Goal: Task Accomplishment & Management: Use online tool/utility

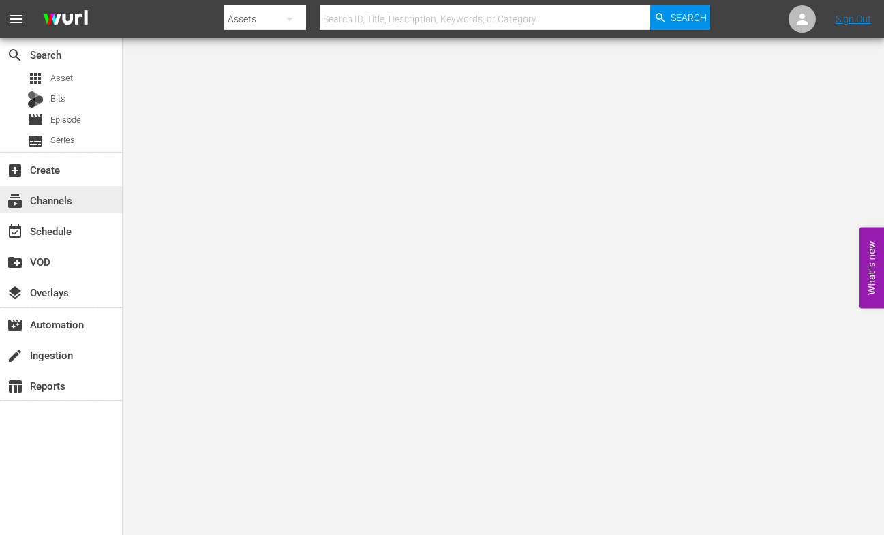
click at [28, 199] on div "subscriptions Channels" at bounding box center [38, 198] width 76 height 12
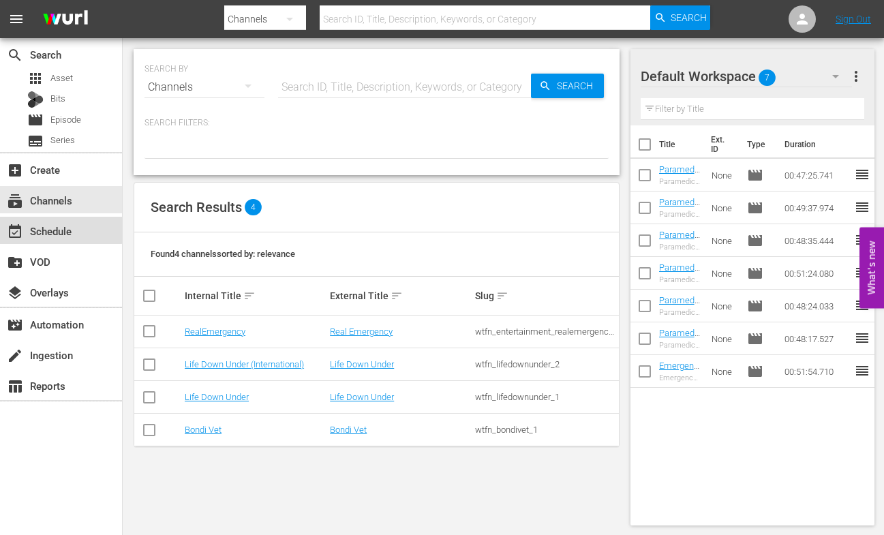
click at [50, 229] on div "event_available Schedule" at bounding box center [38, 229] width 76 height 12
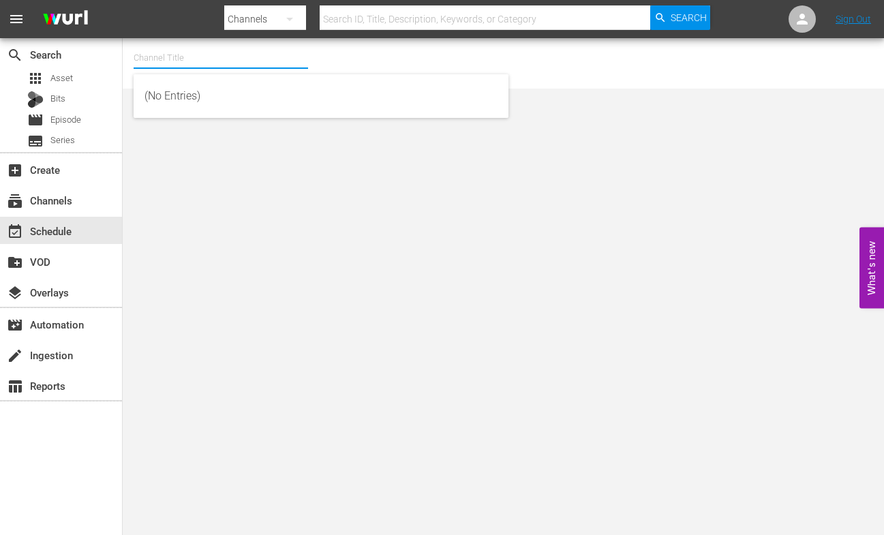
click at [206, 62] on input "text" at bounding box center [221, 58] width 174 height 33
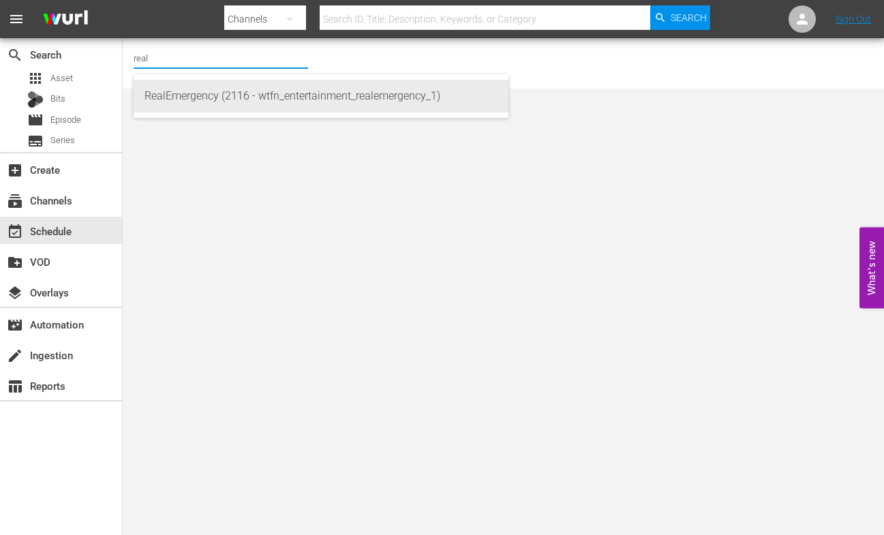
click at [230, 96] on div "RealEmergency (2116 - wtfn_entertainment_realemergency_1)" at bounding box center [320, 96] width 353 height 33
type input "RealEmergency (2116 - wtfn_entertainment_realemergency_1)"
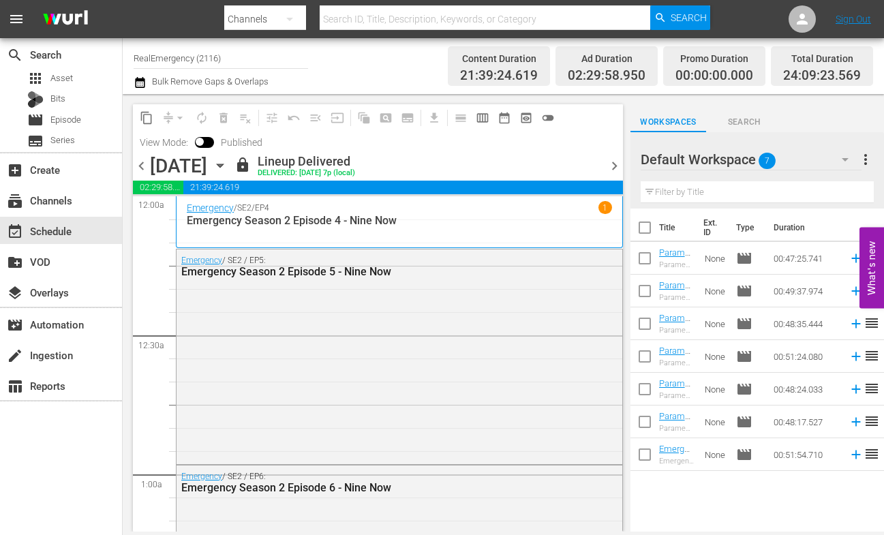
click at [613, 162] on span "chevron_right" at bounding box center [614, 165] width 17 height 17
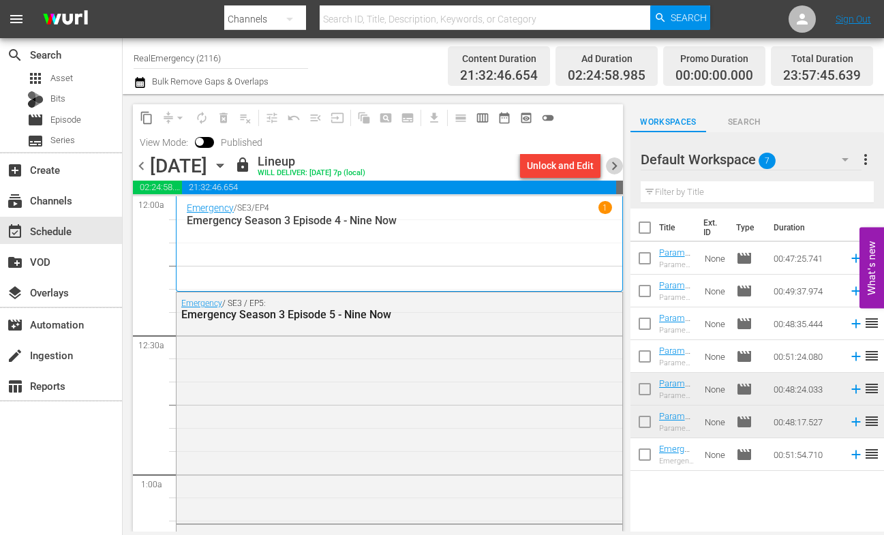
click at [613, 163] on span "chevron_right" at bounding box center [614, 165] width 17 height 17
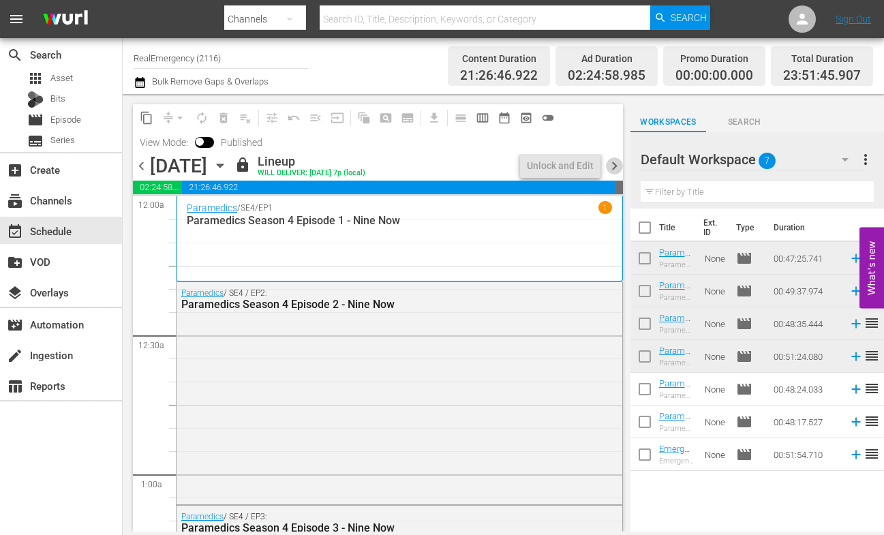
click at [613, 164] on span "chevron_right" at bounding box center [614, 165] width 17 height 17
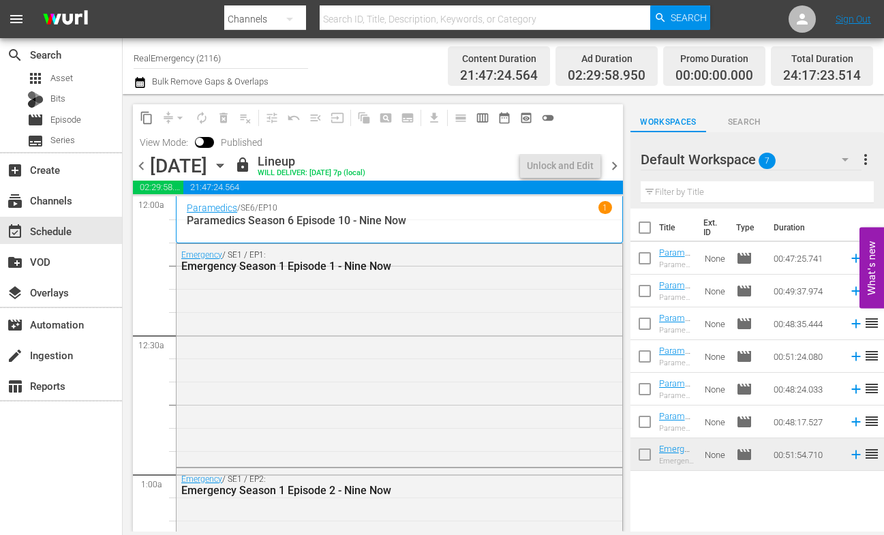
click at [613, 164] on span "chevron_right" at bounding box center [614, 165] width 17 height 17
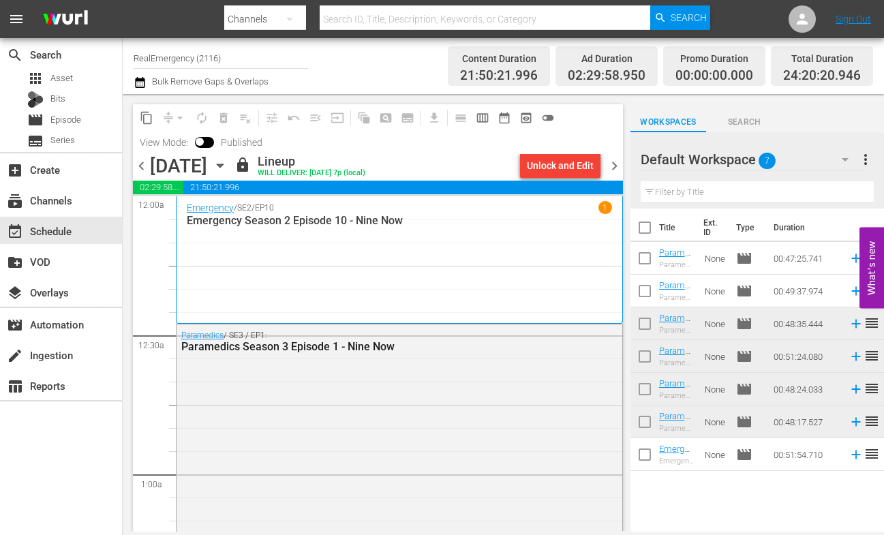
click at [613, 164] on span "chevron_right" at bounding box center [614, 165] width 17 height 17
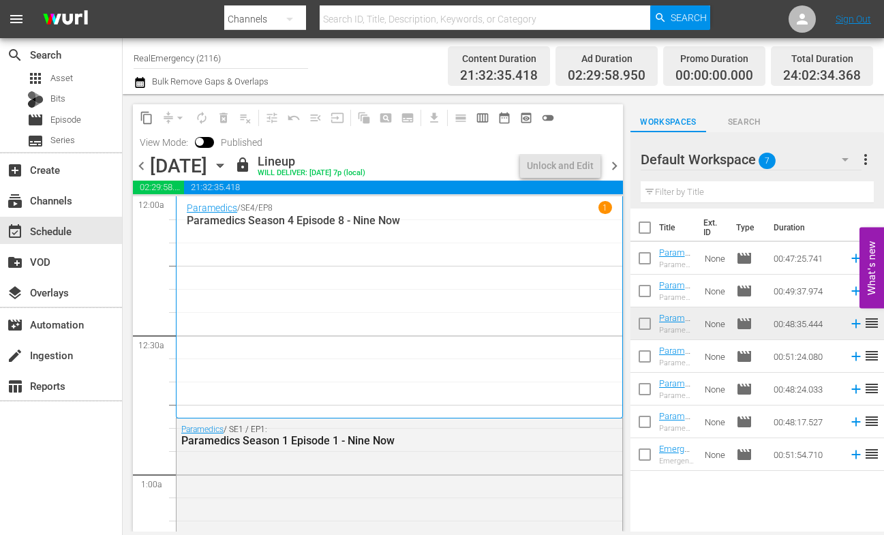
click at [615, 167] on span "chevron_right" at bounding box center [614, 165] width 17 height 17
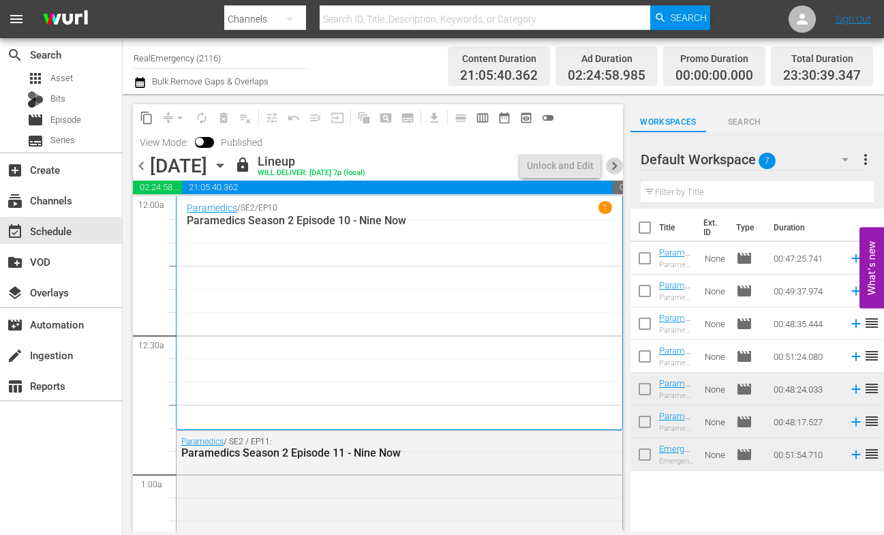
click at [615, 167] on span "chevron_right" at bounding box center [614, 165] width 17 height 17
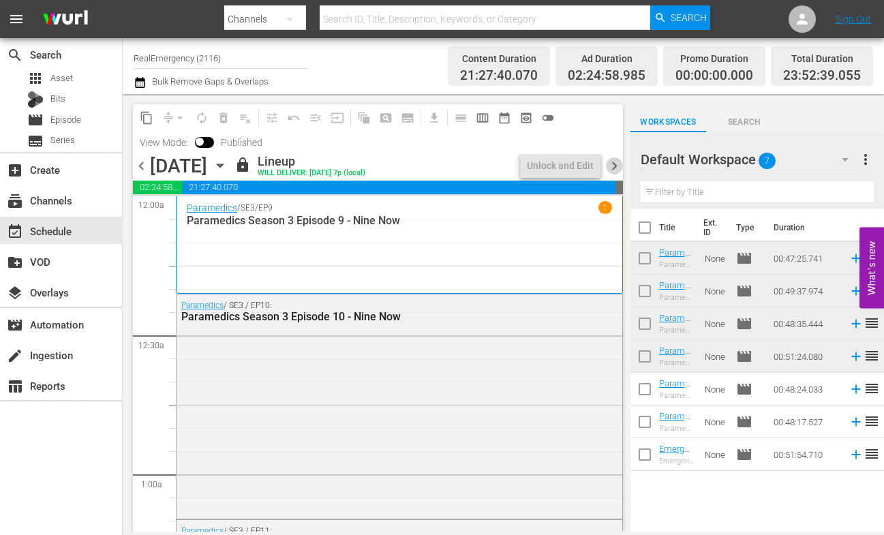
click at [615, 167] on span "chevron_right" at bounding box center [614, 165] width 17 height 17
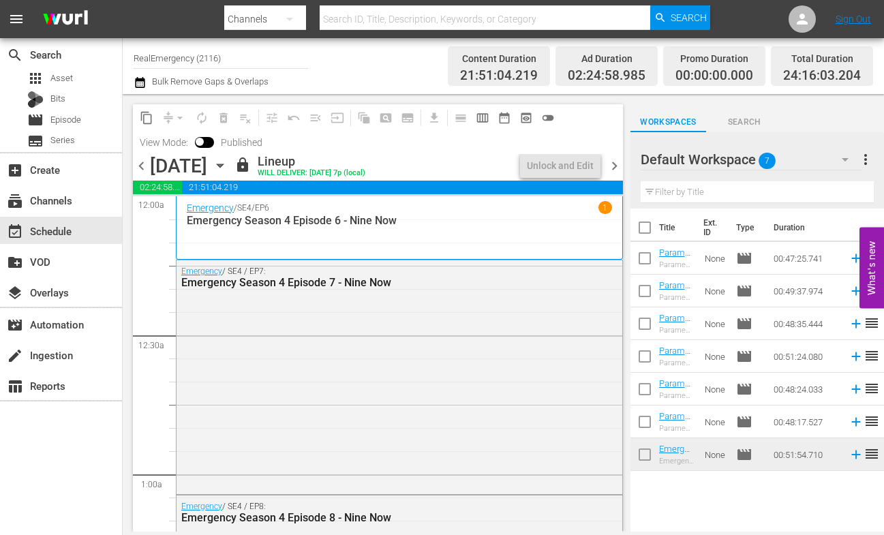
click at [615, 167] on span "chevron_right" at bounding box center [614, 165] width 17 height 17
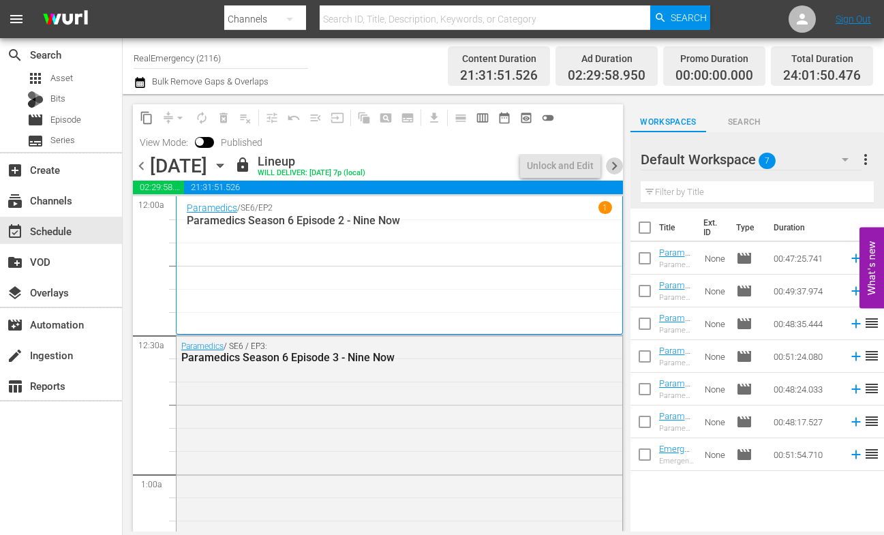
click at [615, 167] on span "chevron_right" at bounding box center [614, 165] width 17 height 17
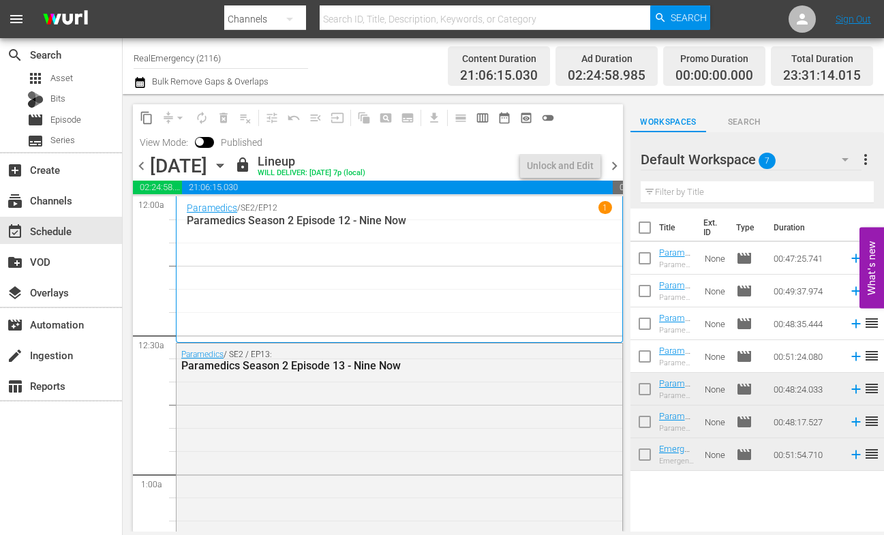
click at [615, 167] on span "chevron_right" at bounding box center [614, 165] width 17 height 17
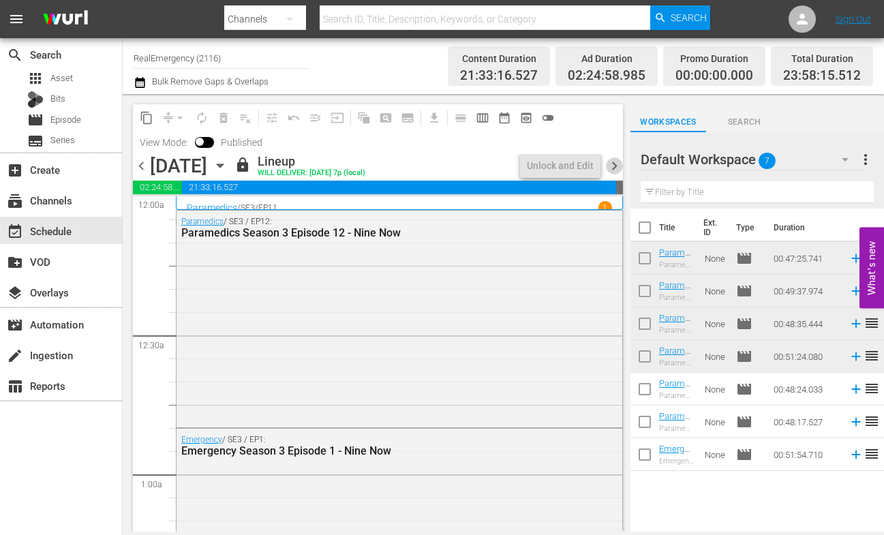
click at [615, 167] on span "chevron_right" at bounding box center [614, 165] width 17 height 17
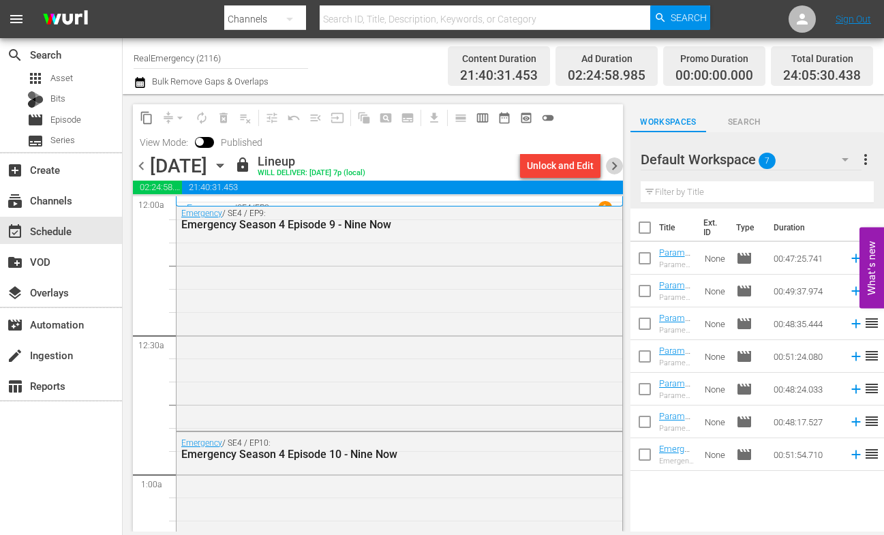
click at [615, 167] on span "chevron_right" at bounding box center [614, 165] width 17 height 17
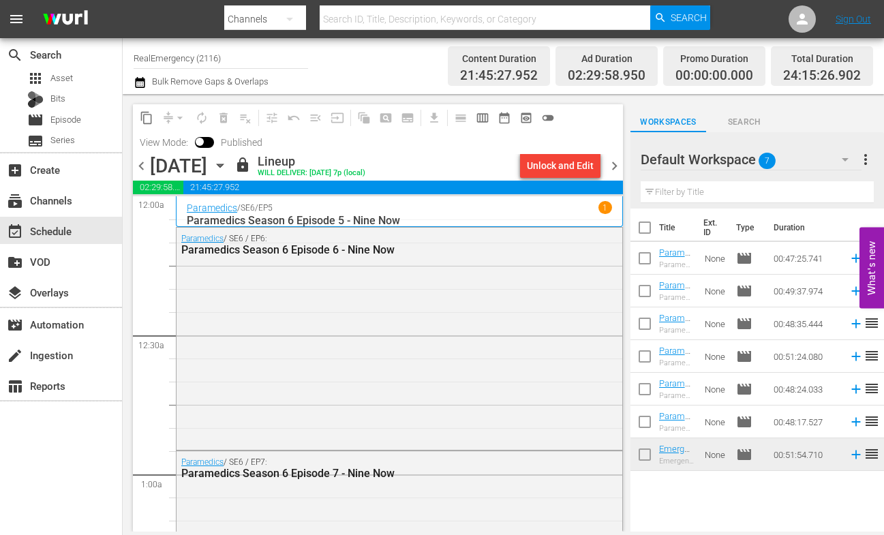
click at [615, 167] on span "chevron_right" at bounding box center [614, 165] width 17 height 17
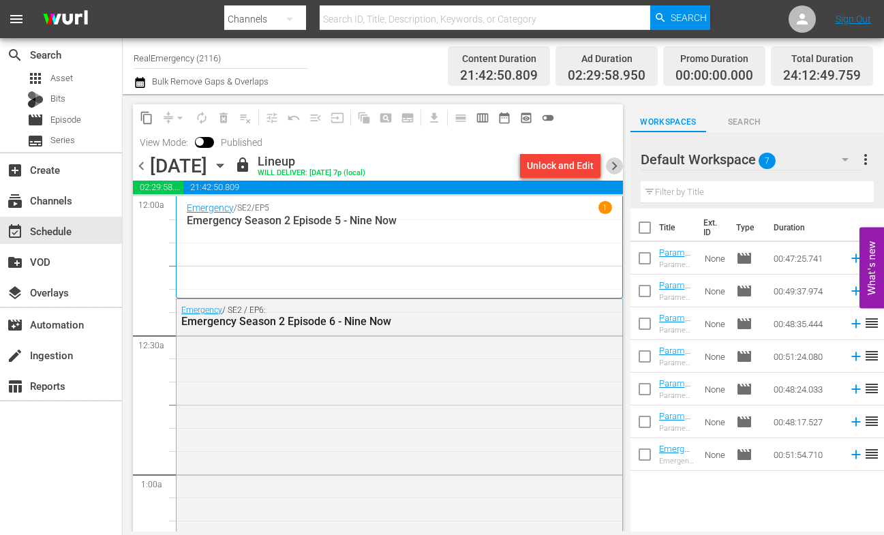
click at [615, 167] on span "chevron_right" at bounding box center [614, 165] width 17 height 17
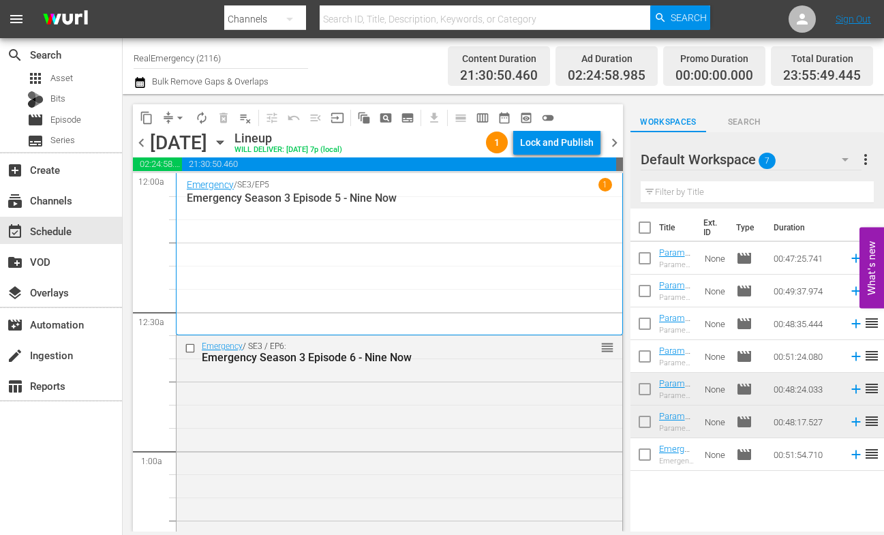
click at [144, 144] on span "chevron_left" at bounding box center [141, 142] width 17 height 17
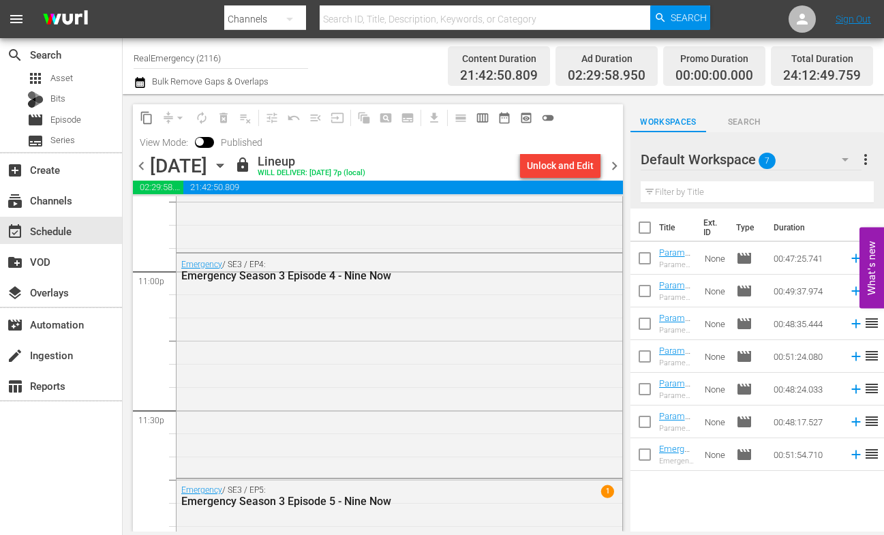
scroll to position [6498, 0]
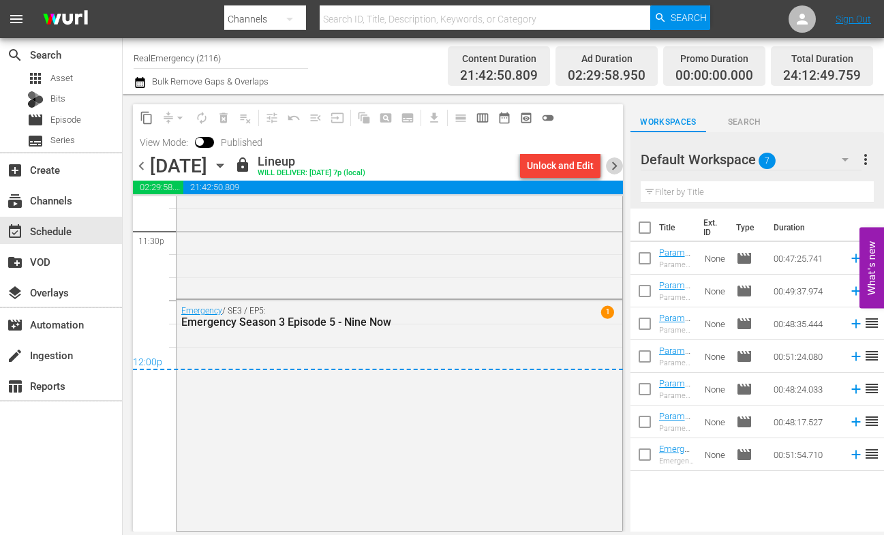
click at [613, 163] on span "chevron_right" at bounding box center [614, 165] width 17 height 17
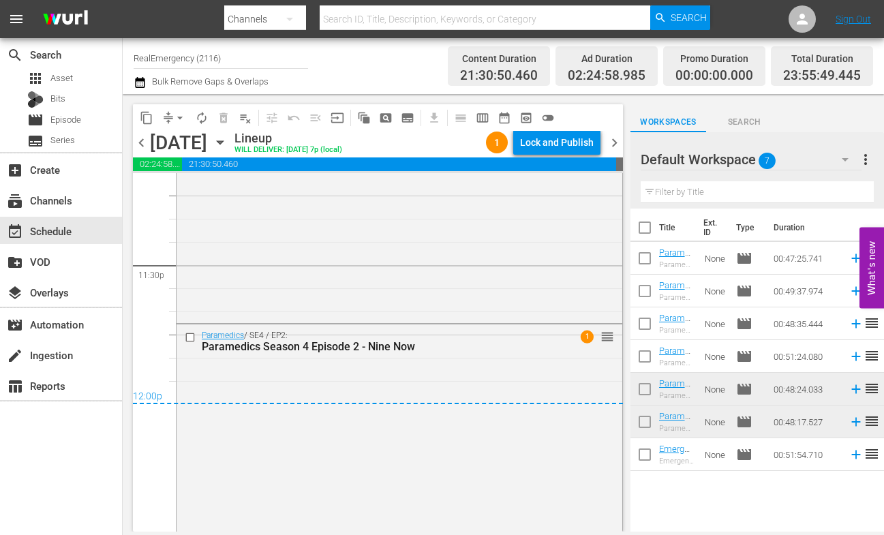
scroll to position [6456, 0]
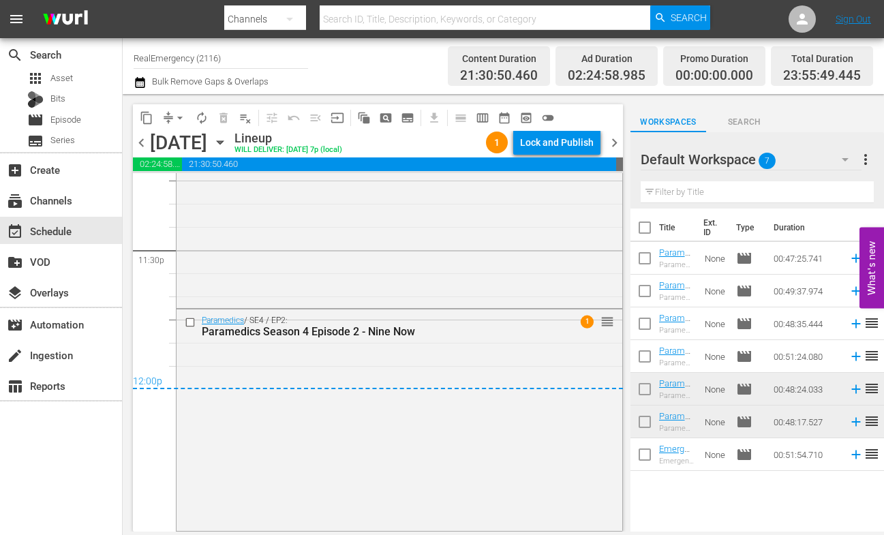
click at [616, 145] on span "chevron_right" at bounding box center [614, 142] width 17 height 17
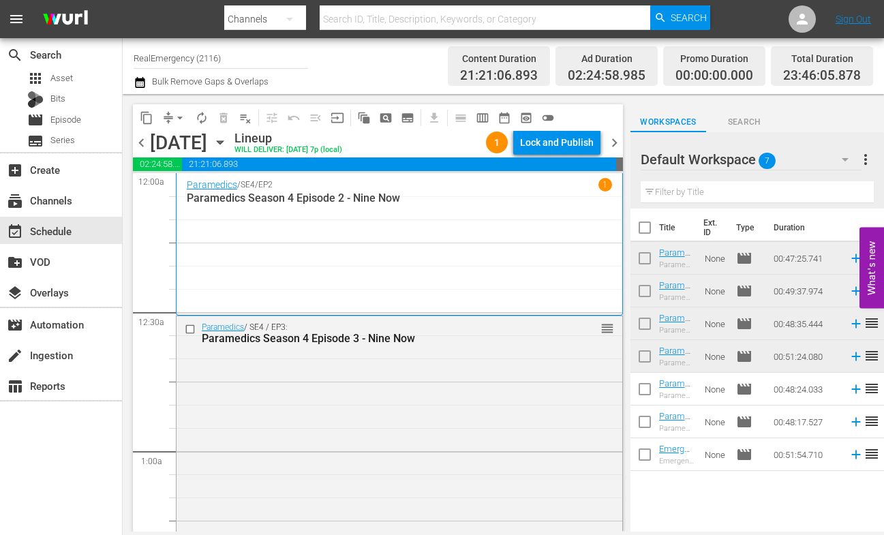
click at [141, 142] on span "chevron_left" at bounding box center [141, 142] width 17 height 17
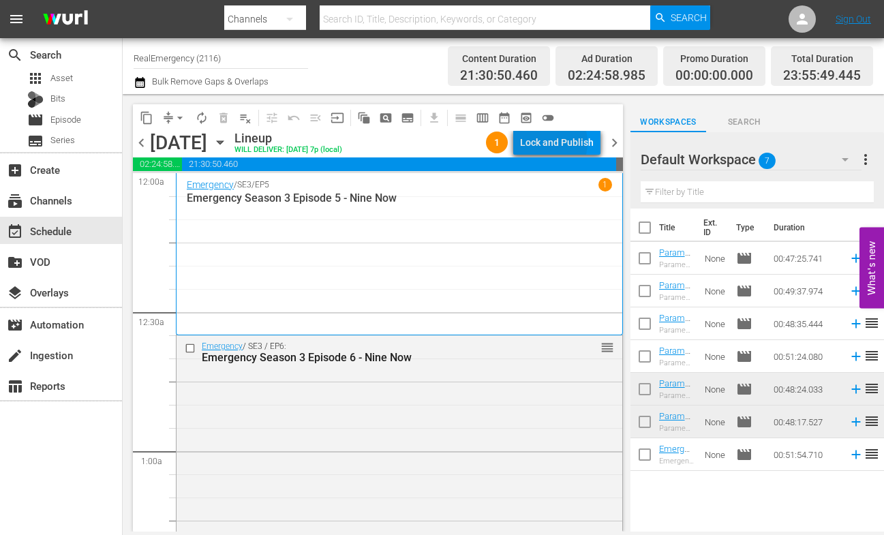
click at [546, 142] on div "Lock and Publish" at bounding box center [557, 142] width 74 height 25
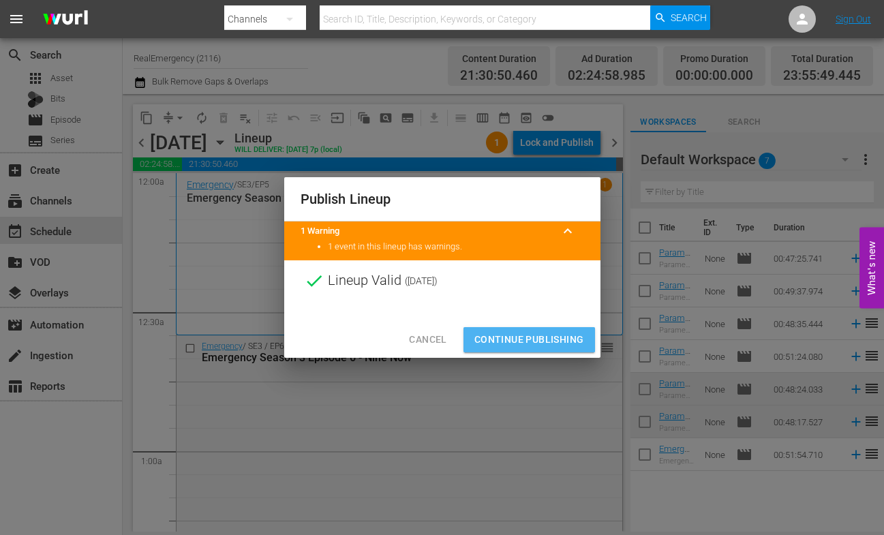
click at [518, 336] on span "Continue Publishing" at bounding box center [529, 339] width 110 height 17
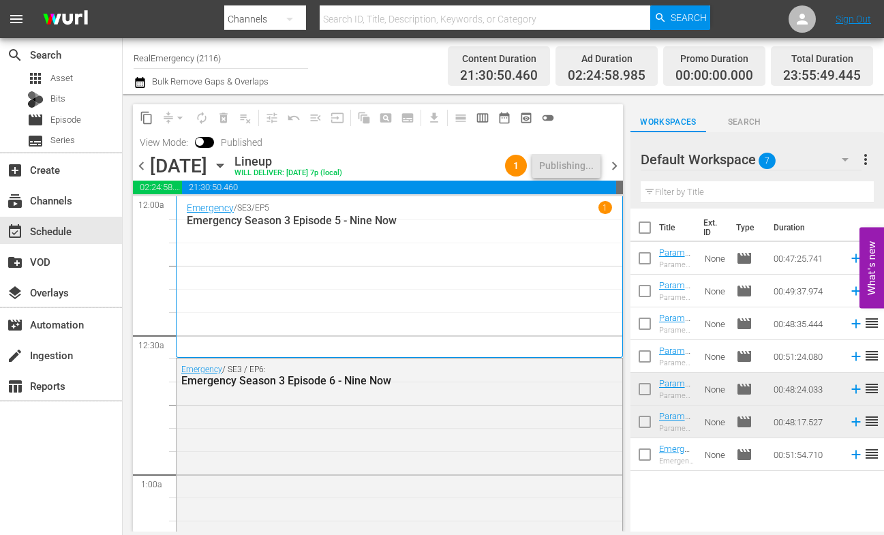
click at [606, 207] on p "1" at bounding box center [604, 208] width 5 height 10
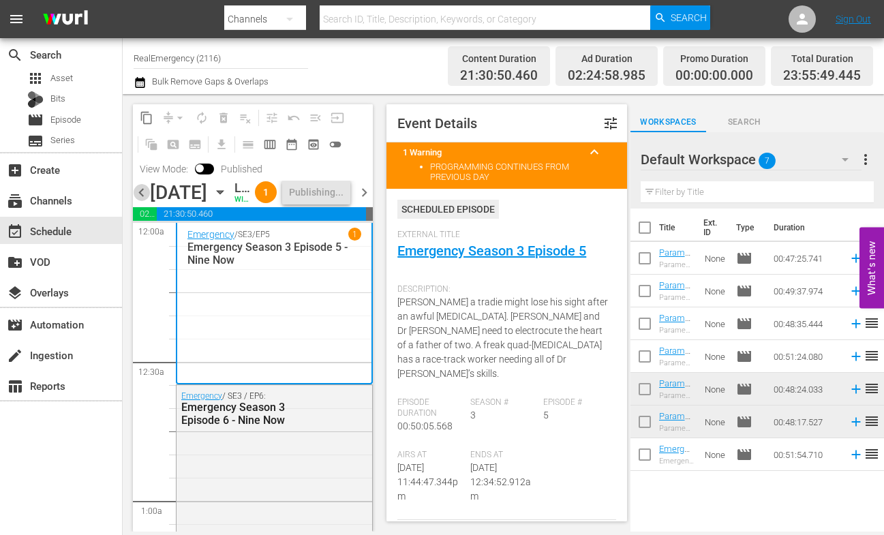
click at [141, 201] on span "chevron_left" at bounding box center [141, 192] width 17 height 17
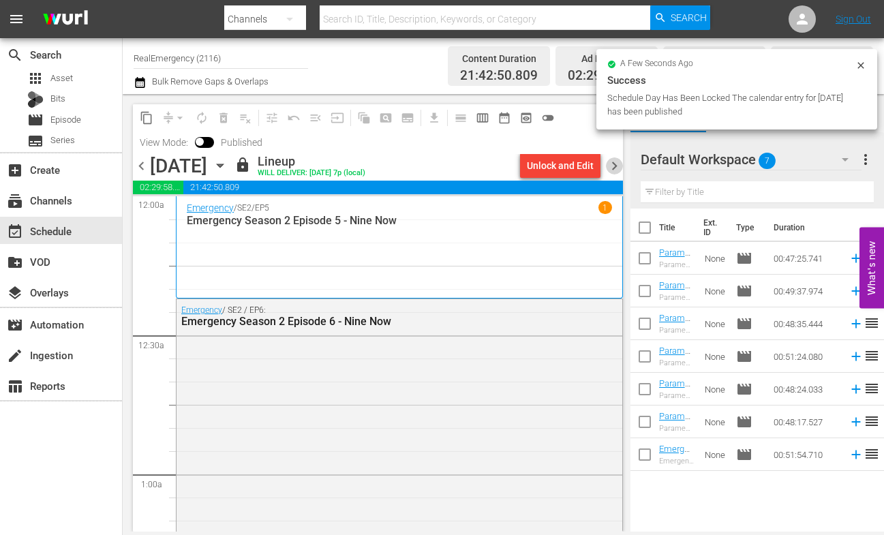
click at [615, 166] on span "chevron_right" at bounding box center [614, 165] width 17 height 17
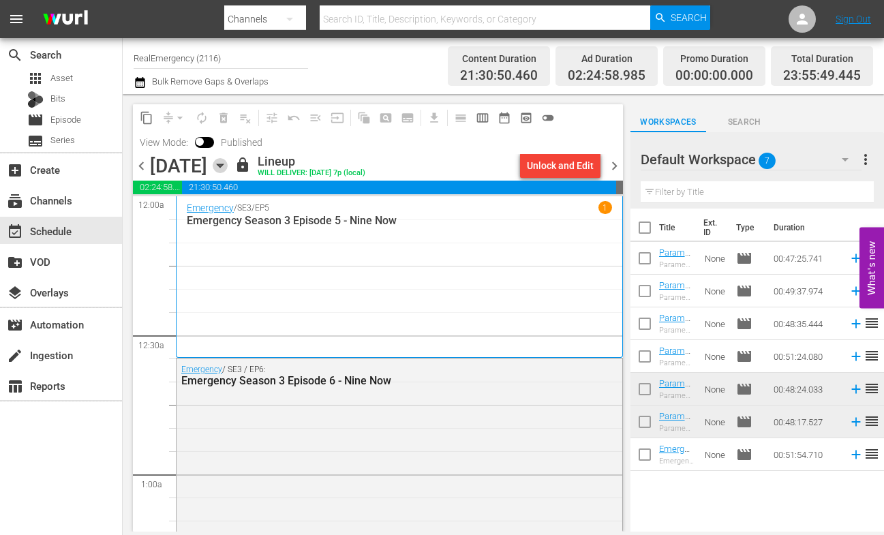
click at [228, 162] on icon "button" at bounding box center [220, 165] width 15 height 15
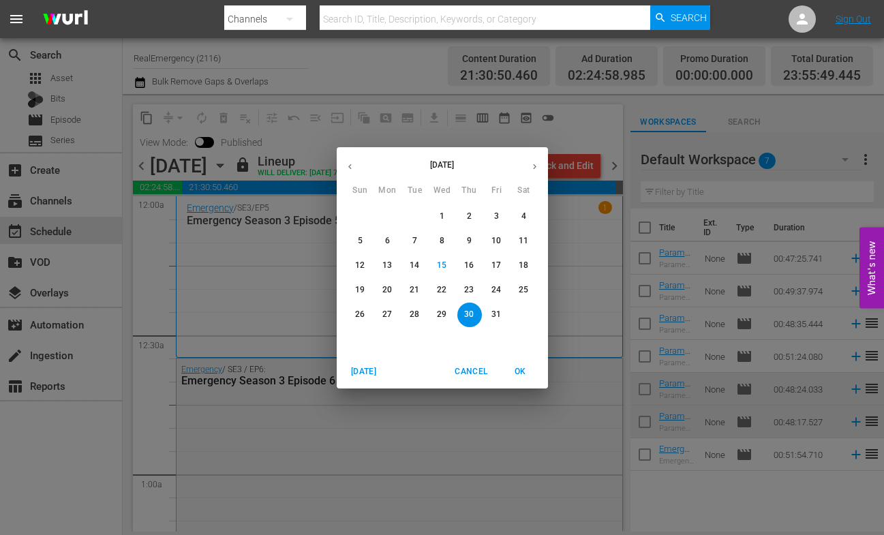
click at [439, 264] on p "15" at bounding box center [442, 266] width 10 height 12
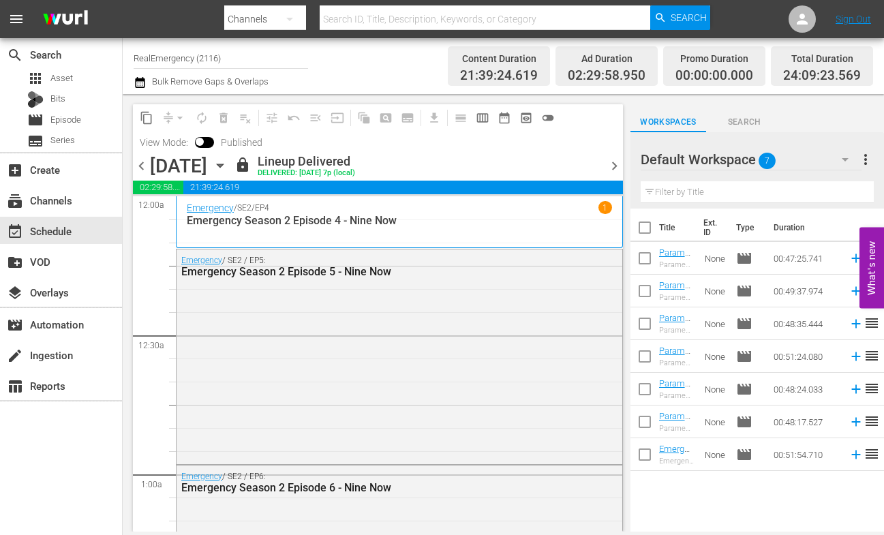
click at [613, 161] on span "chevron_right" at bounding box center [614, 165] width 17 height 17
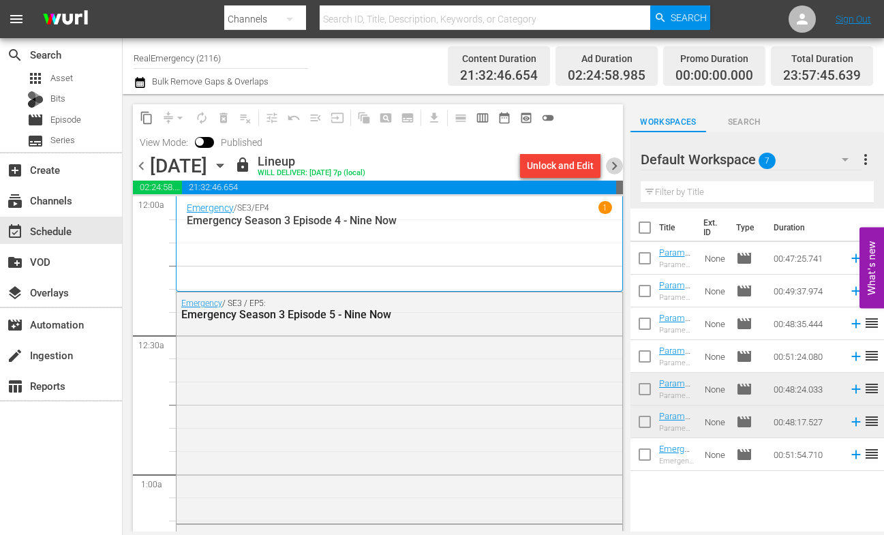
click at [613, 161] on span "chevron_right" at bounding box center [614, 165] width 17 height 17
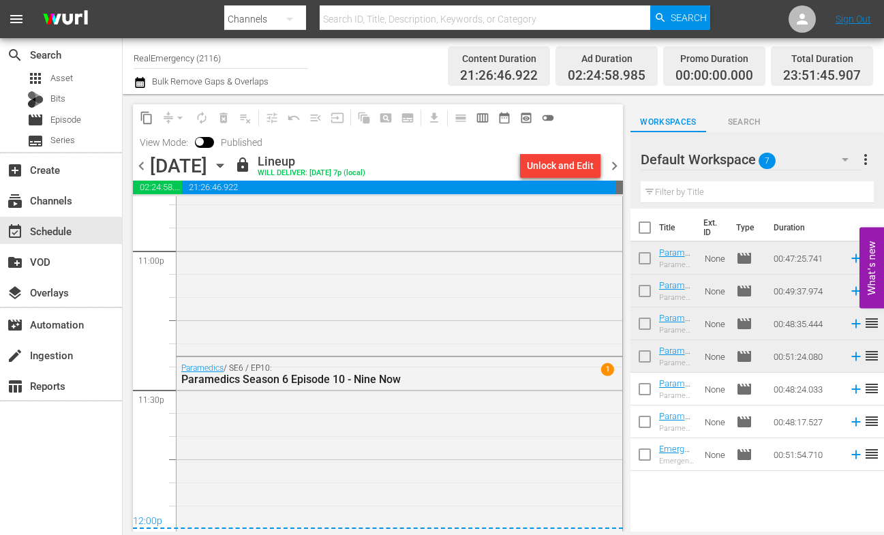
scroll to position [6384, 0]
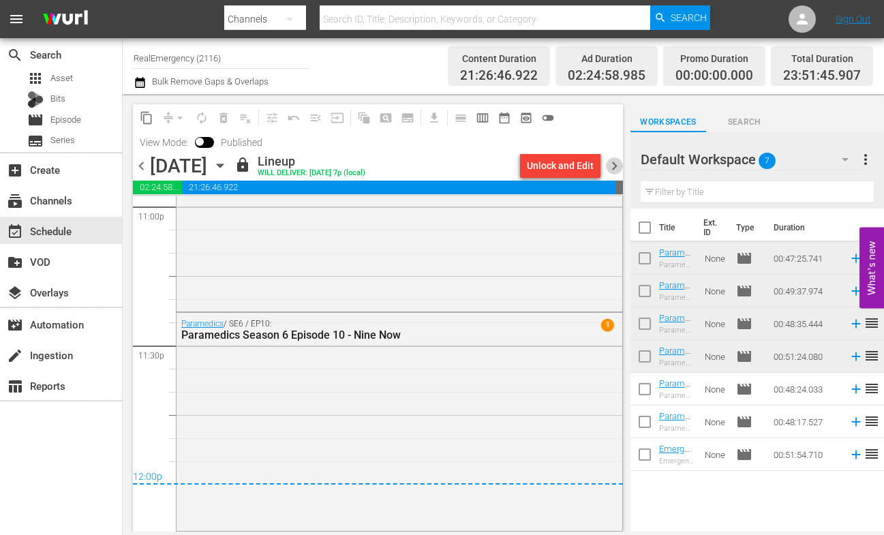
click at [613, 162] on span "chevron_right" at bounding box center [614, 165] width 17 height 17
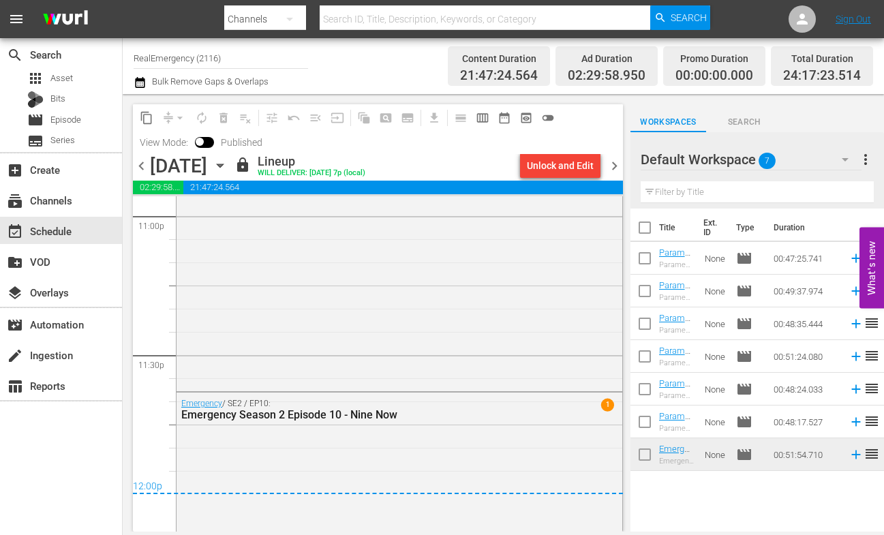
scroll to position [6464, 0]
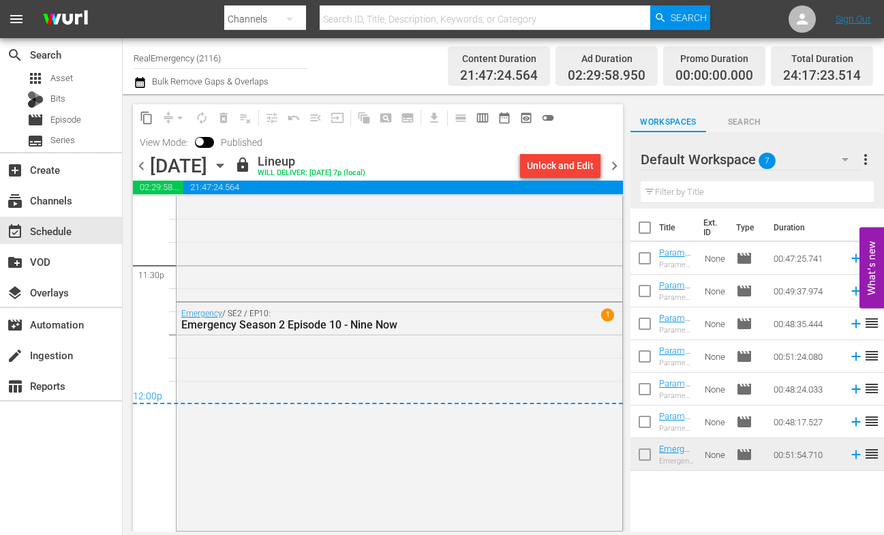
click at [610, 164] on span "chevron_right" at bounding box center [614, 165] width 17 height 17
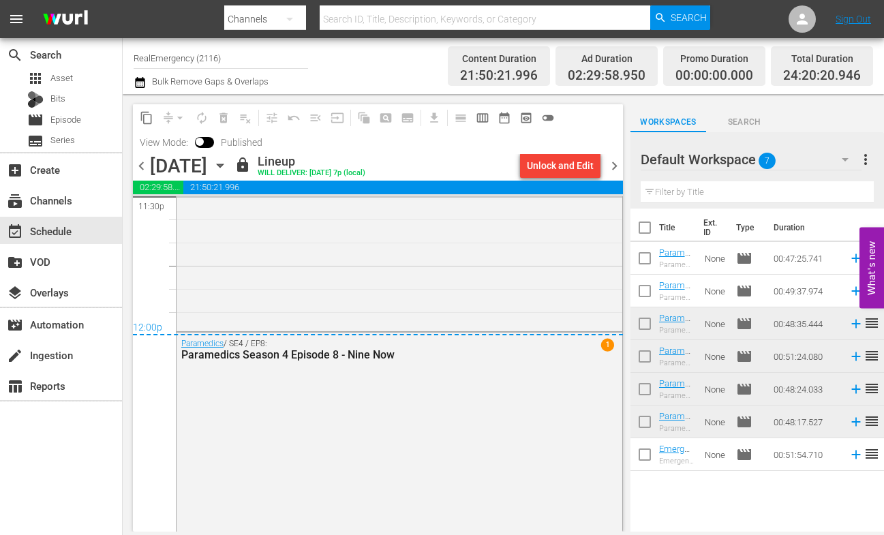
scroll to position [6558, 0]
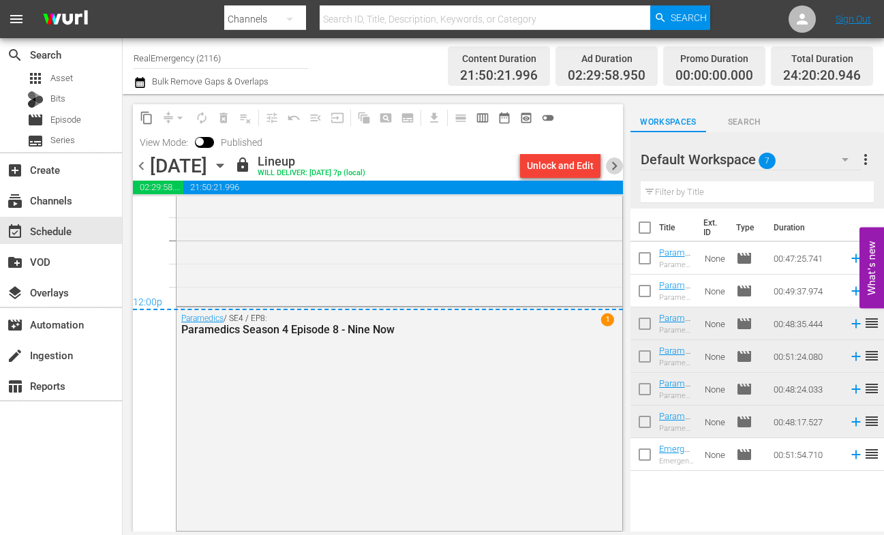
click at [619, 166] on span "chevron_right" at bounding box center [614, 165] width 17 height 17
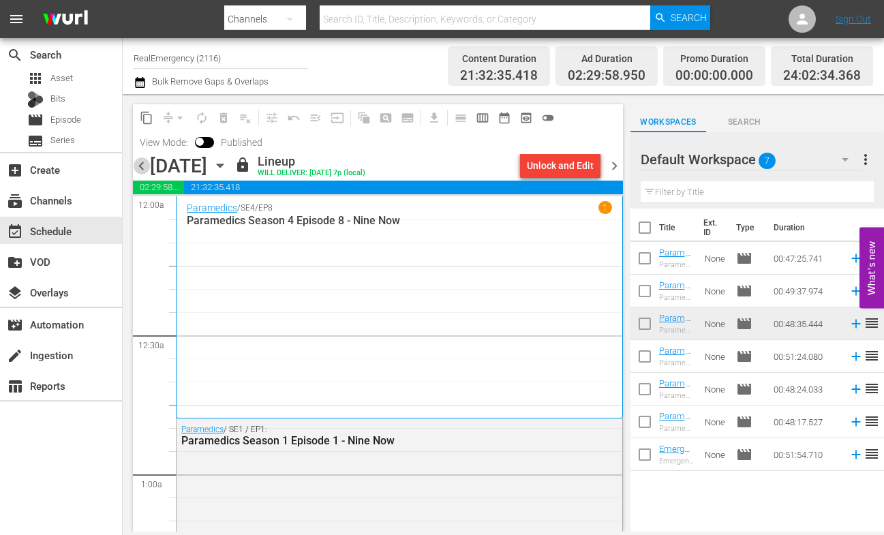
click at [141, 168] on span "chevron_left" at bounding box center [141, 165] width 17 height 17
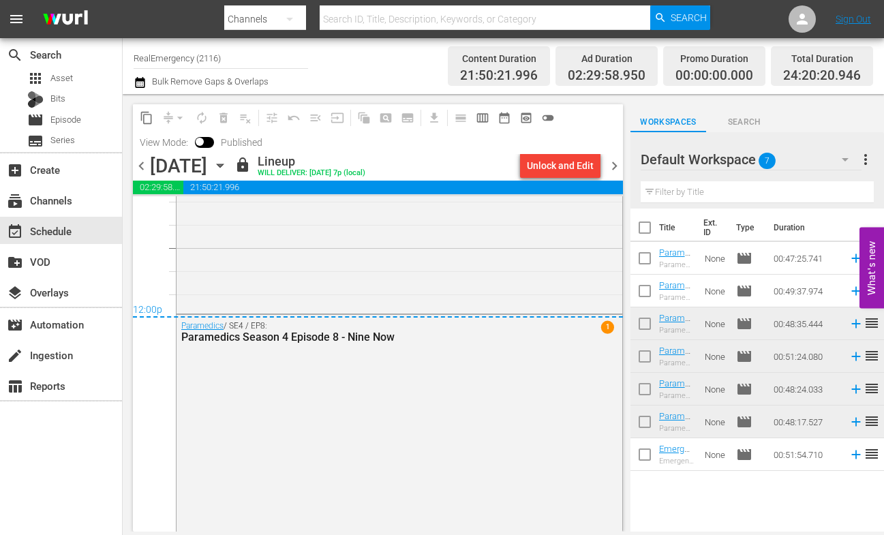
scroll to position [6558, 0]
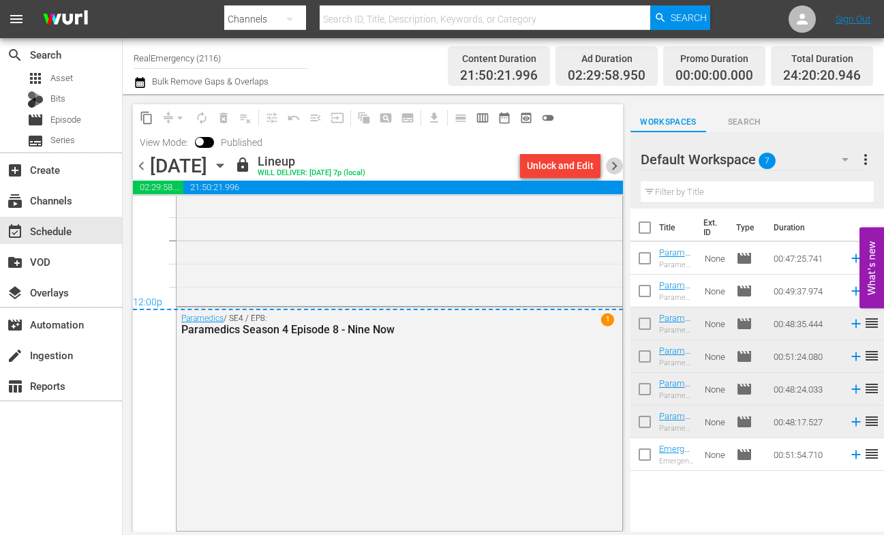
click at [617, 163] on span "chevron_right" at bounding box center [614, 165] width 17 height 17
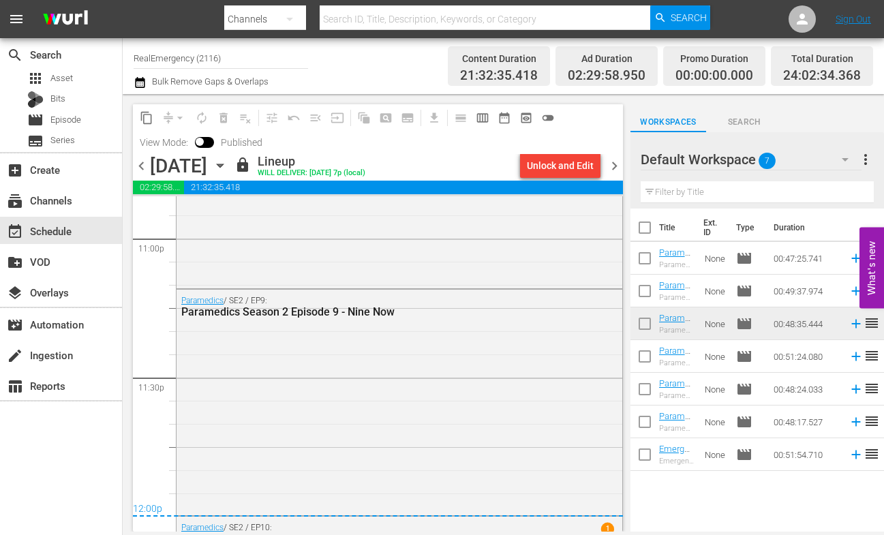
scroll to position [6570, 0]
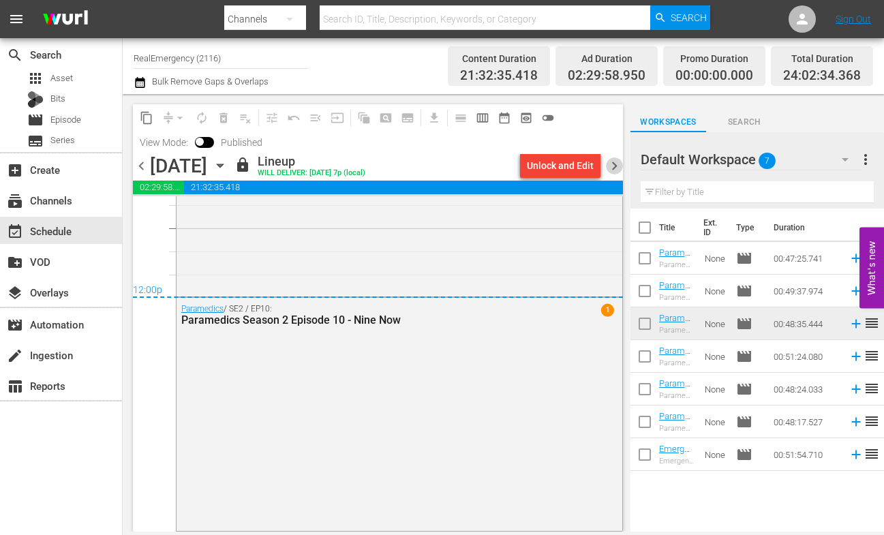
click at [615, 165] on span "chevron_right" at bounding box center [614, 165] width 17 height 17
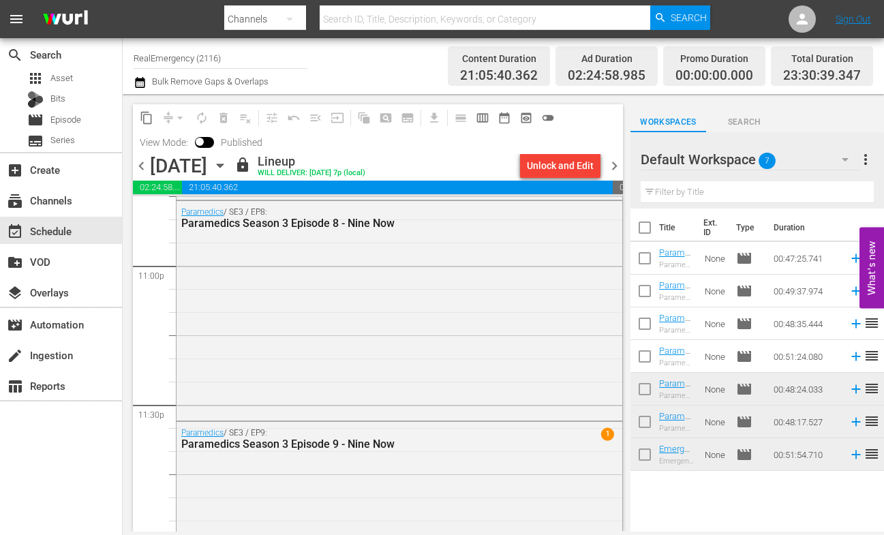
scroll to position [6434, 0]
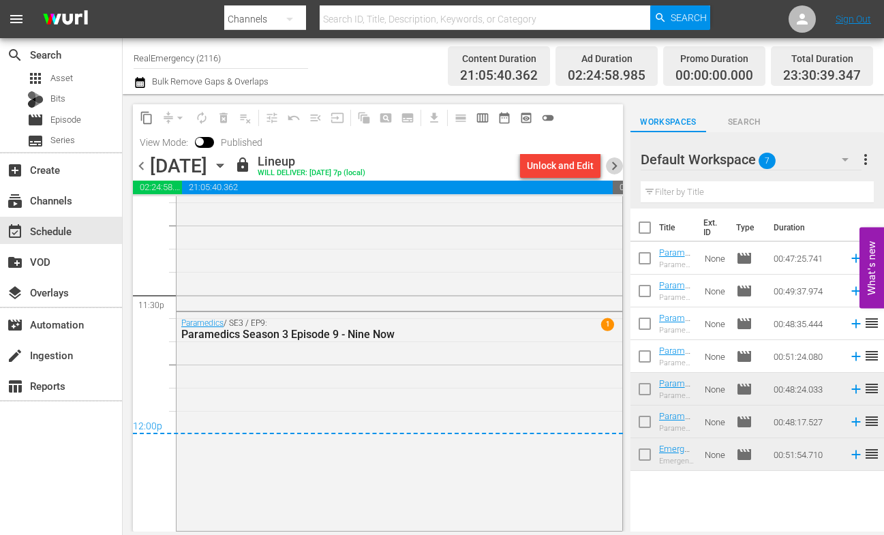
click at [619, 164] on span "chevron_right" at bounding box center [614, 165] width 17 height 17
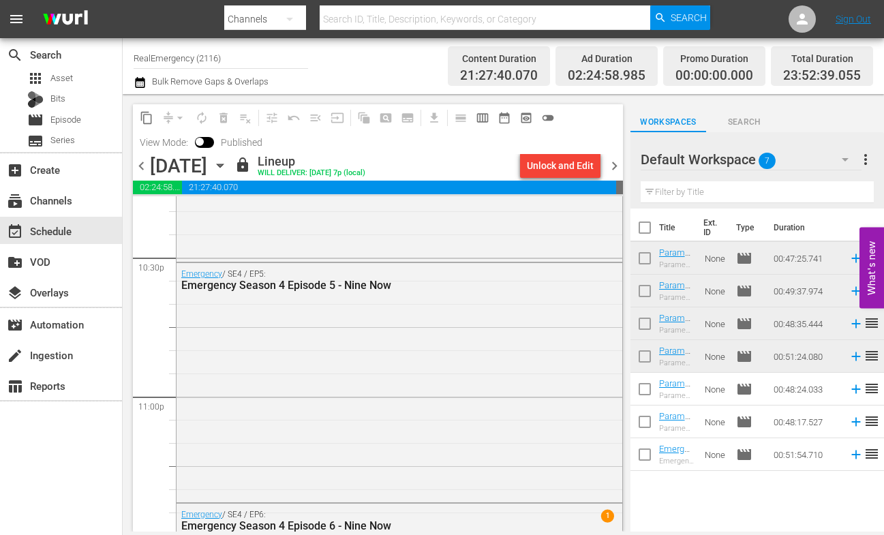
scroll to position [6400, 0]
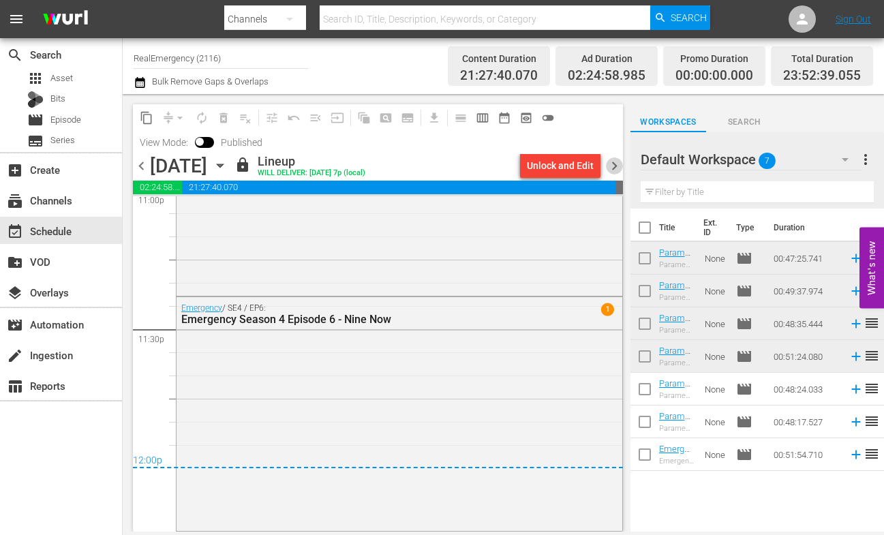
click at [613, 168] on span "chevron_right" at bounding box center [614, 165] width 17 height 17
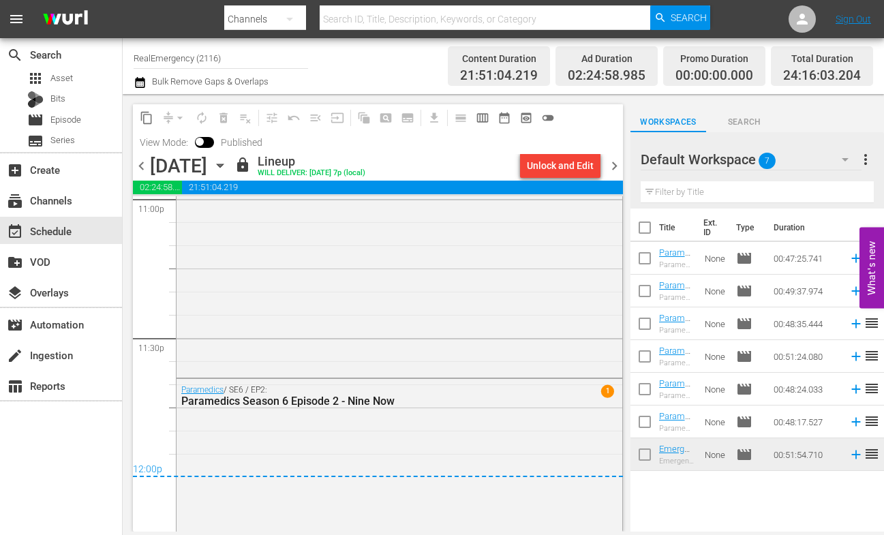
scroll to position [6475, 0]
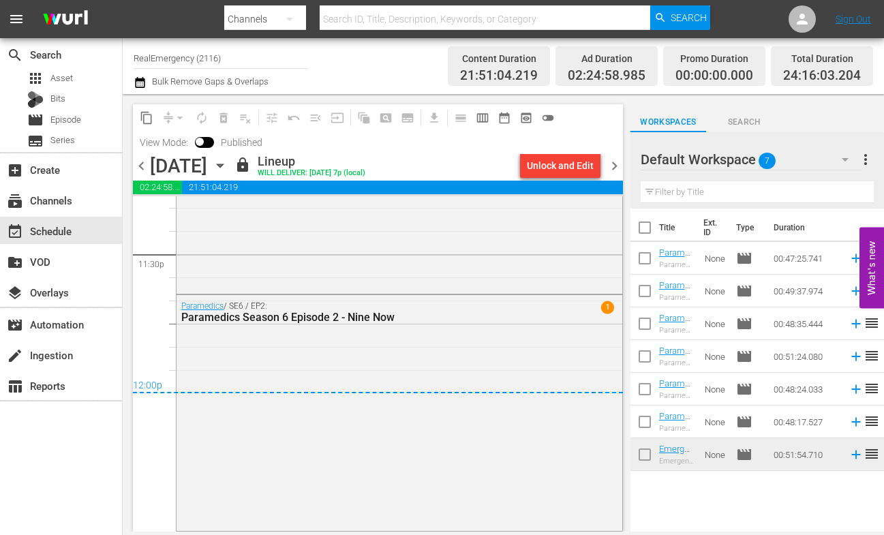
click at [618, 167] on span "chevron_right" at bounding box center [614, 165] width 17 height 17
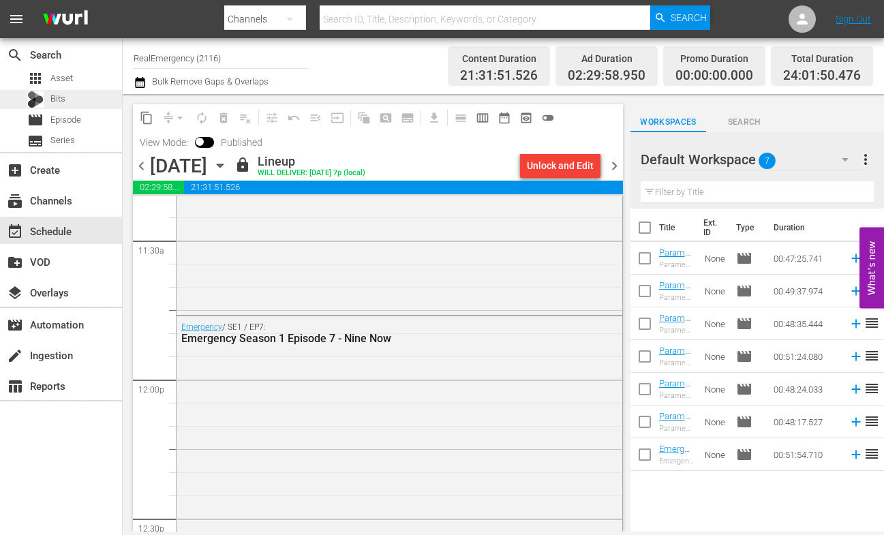
scroll to position [3153, 0]
click at [37, 228] on div "event_available Schedule" at bounding box center [38, 229] width 76 height 12
click at [503, 115] on span "date_range_outlined" at bounding box center [504, 118] width 14 height 14
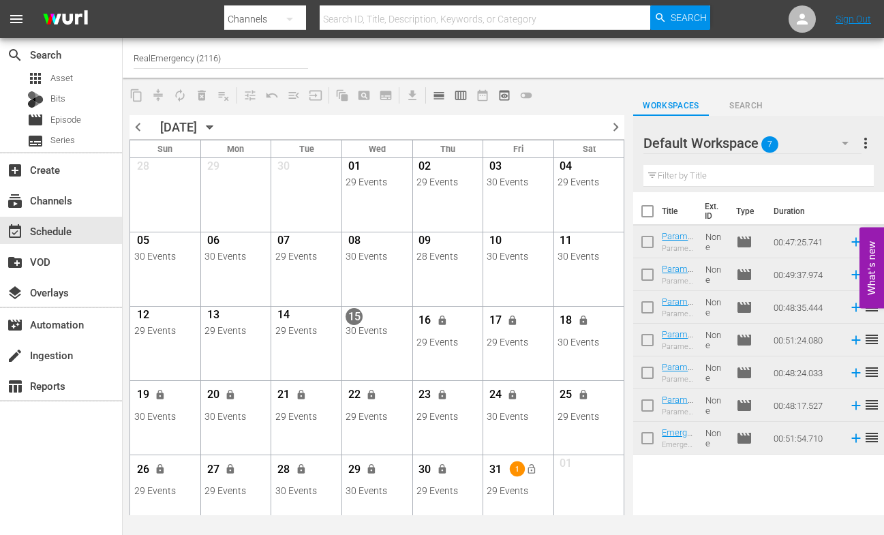
click at [241, 59] on input "RealEmergency (2116)" at bounding box center [221, 58] width 174 height 33
drag, startPoint x: 236, startPoint y: 59, endPoint x: 121, endPoint y: 55, distance: 114.5
click at [123, 0] on div "search Search apps Asset Bits movie Episode subtitles Series add_box Create sub…" at bounding box center [503, 0] width 761 height 0
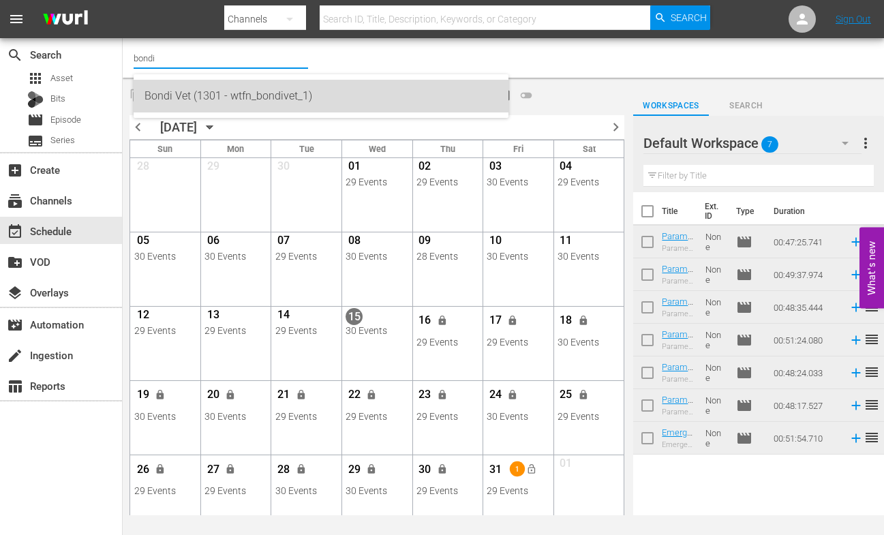
click at [164, 89] on div "Bondi Vet (1301 - wtfn_bondivet_1)" at bounding box center [320, 96] width 353 height 33
type input "Bondi Vet (1301 - wtfn_bondivet_1)"
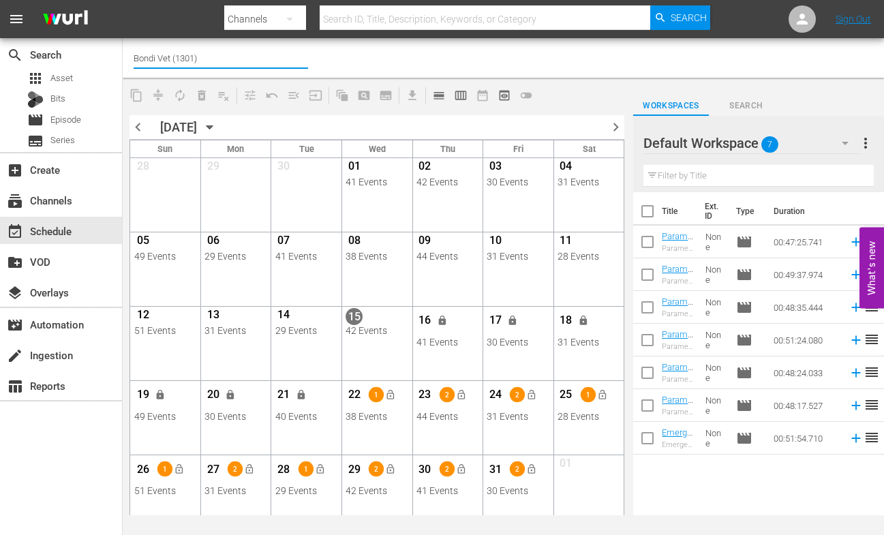
drag, startPoint x: 210, startPoint y: 59, endPoint x: 124, endPoint y: 56, distance: 85.9
click at [124, 56] on div "Channel Title Bondi Vet (1301)" at bounding box center [503, 58] width 761 height 40
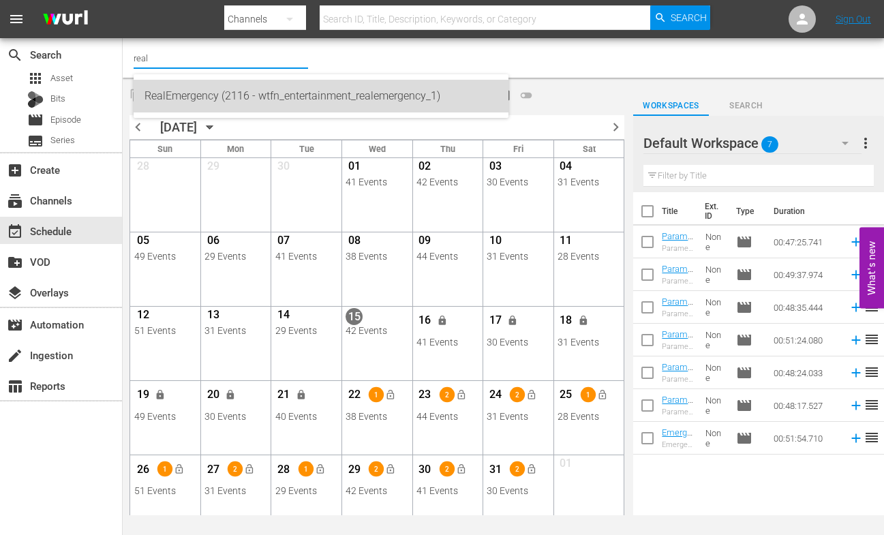
click at [157, 90] on div "RealEmergency (2116 - wtfn_entertainment_realemergency_1)" at bounding box center [320, 96] width 353 height 33
type input "RealEmergency (2116 - wtfn_entertainment_realemergency_1)"
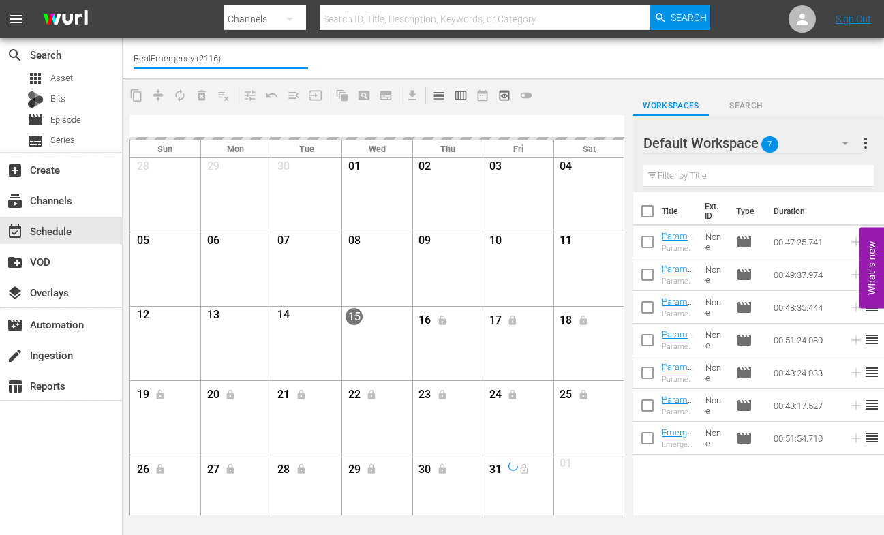
drag, startPoint x: 212, startPoint y: 57, endPoint x: 124, endPoint y: 57, distance: 87.9
click at [124, 57] on div "Channel Title RealEmergency (2116)" at bounding box center [503, 58] width 761 height 40
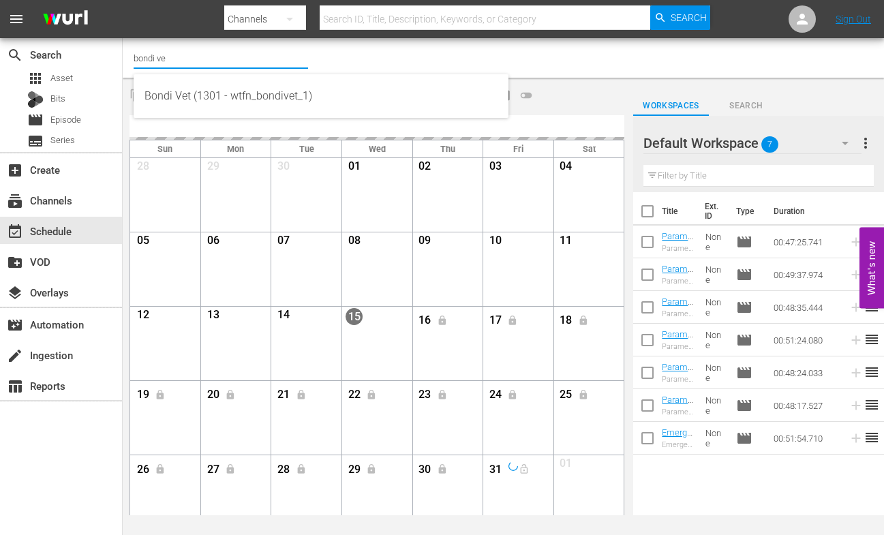
type input "bondi vet"
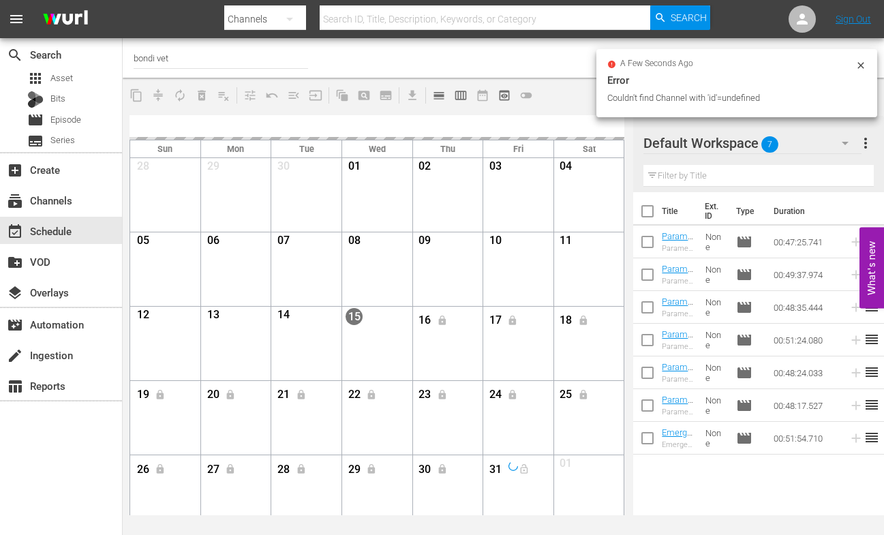
click at [170, 57] on input "bondi vet" at bounding box center [221, 58] width 174 height 33
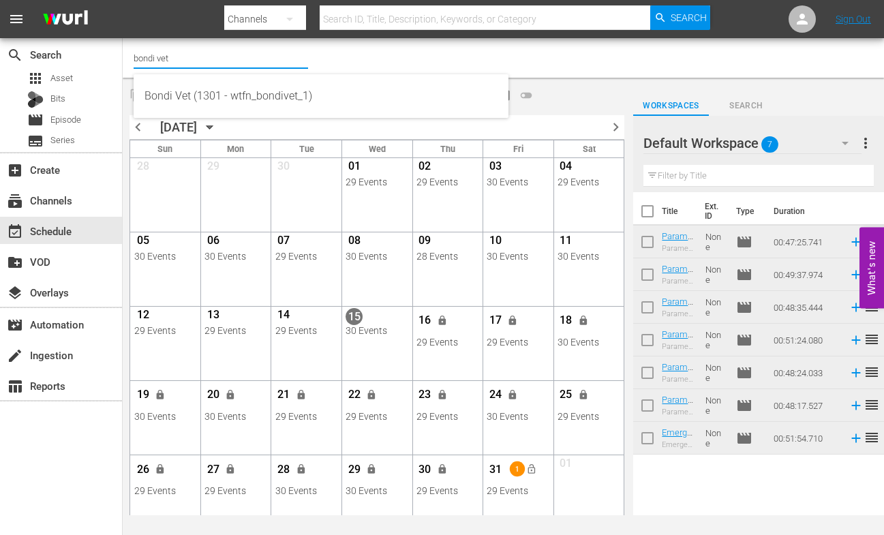
drag, startPoint x: 154, startPoint y: 58, endPoint x: 182, endPoint y: 59, distance: 27.9
click at [182, 59] on input "bondi vet" at bounding box center [221, 58] width 174 height 33
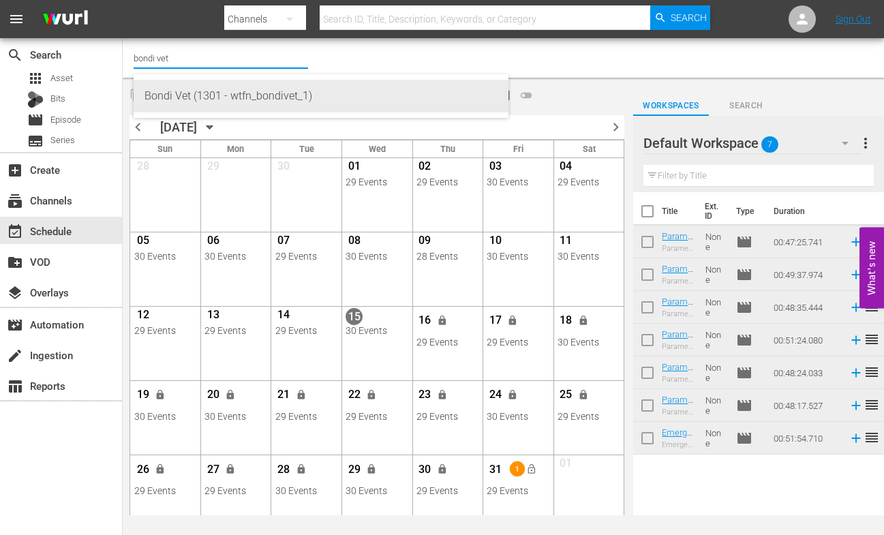
drag, startPoint x: 176, startPoint y: 96, endPoint x: 180, endPoint y: 90, distance: 7.0
click at [177, 96] on div "Bondi Vet (1301 - wtfn_bondivet_1)" at bounding box center [320, 96] width 353 height 33
type input "Bondi Vet (1301 - wtfn_bondivet_1)"
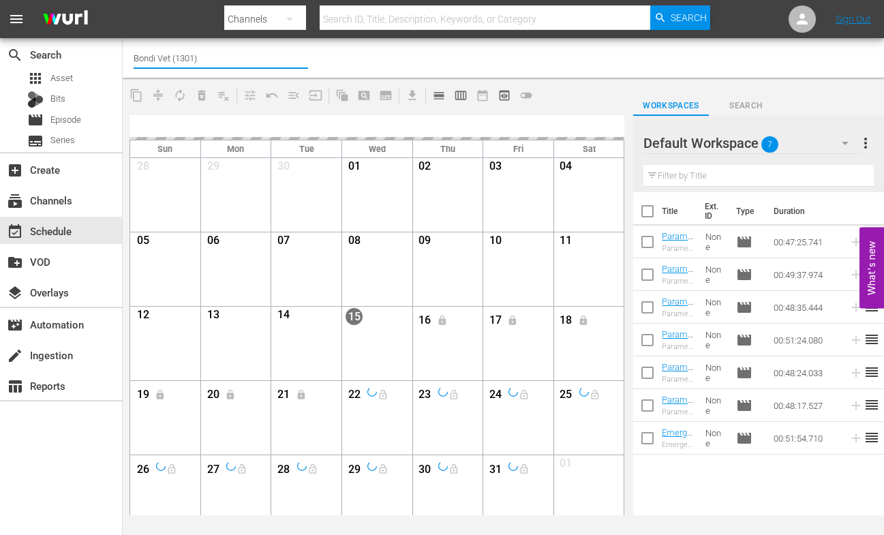
drag, startPoint x: 166, startPoint y: 55, endPoint x: 133, endPoint y: 54, distance: 33.4
click at [134, 54] on input "Bondi Vet (1301)" at bounding box center [221, 58] width 174 height 33
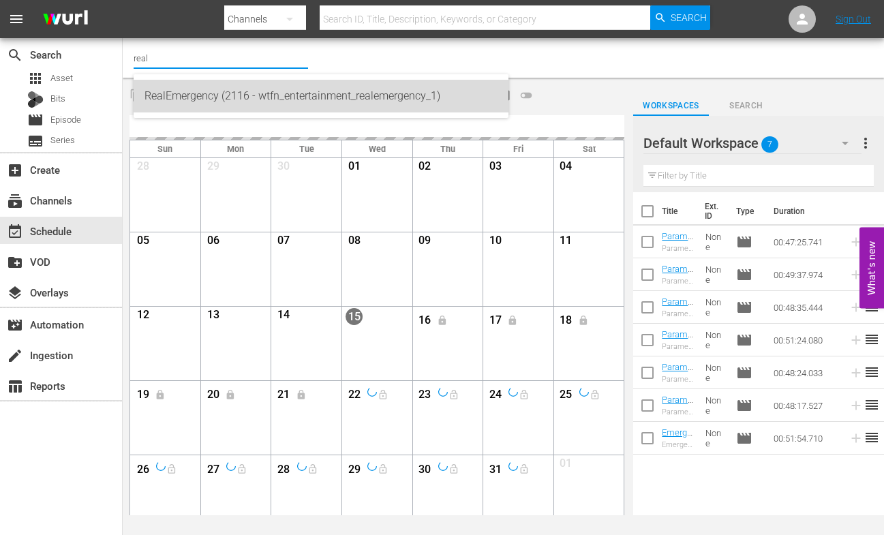
click at [158, 85] on div "RealEmergency (2116 - wtfn_entertainment_realemergency_1)" at bounding box center [320, 96] width 353 height 33
type input "RealEmergency (2116 - wtfn_entertainment_realemergency_1)"
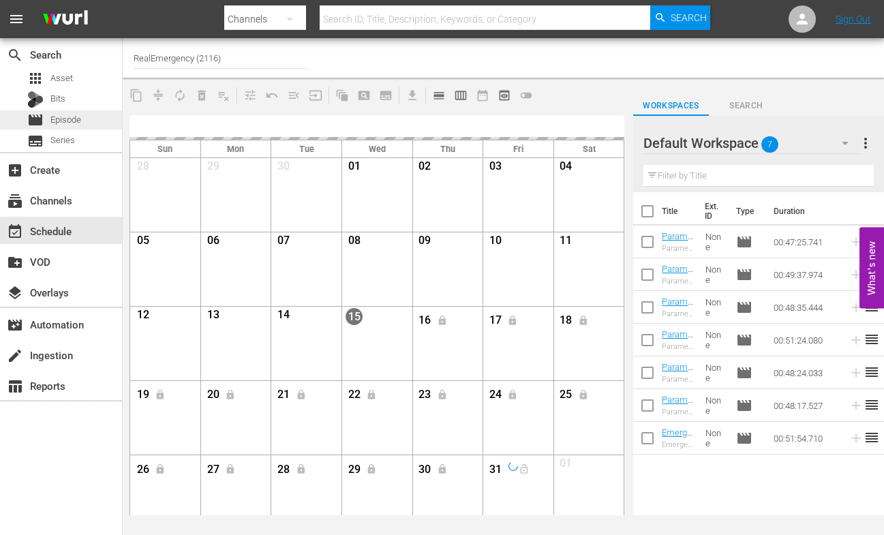
click at [45, 120] on div "movie Episode" at bounding box center [54, 119] width 54 height 19
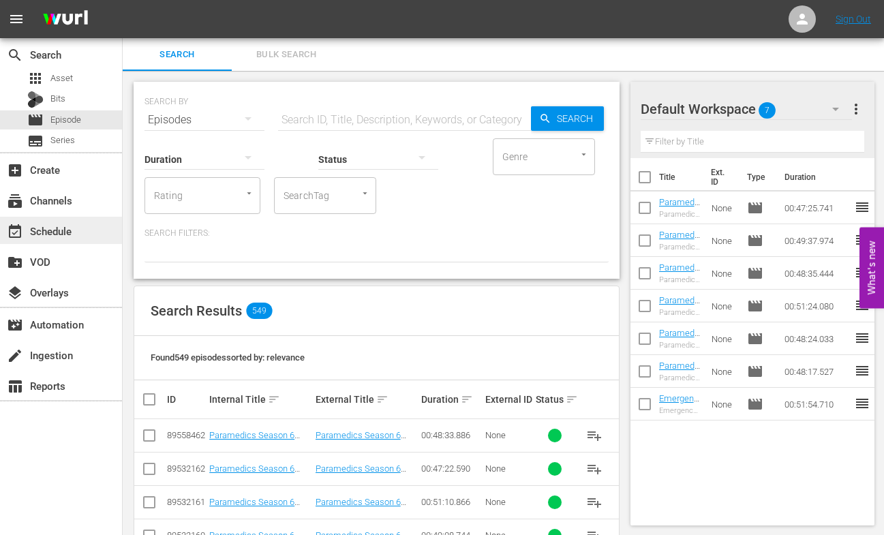
click at [43, 234] on div "event_available Schedule" at bounding box center [38, 229] width 76 height 12
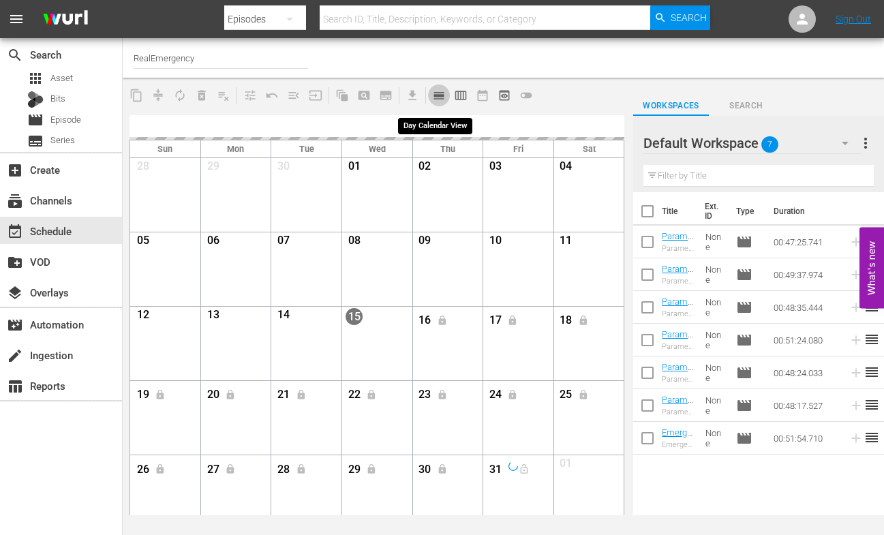
click at [436, 95] on span "calendar_view_day_outlined" at bounding box center [439, 96] width 14 height 14
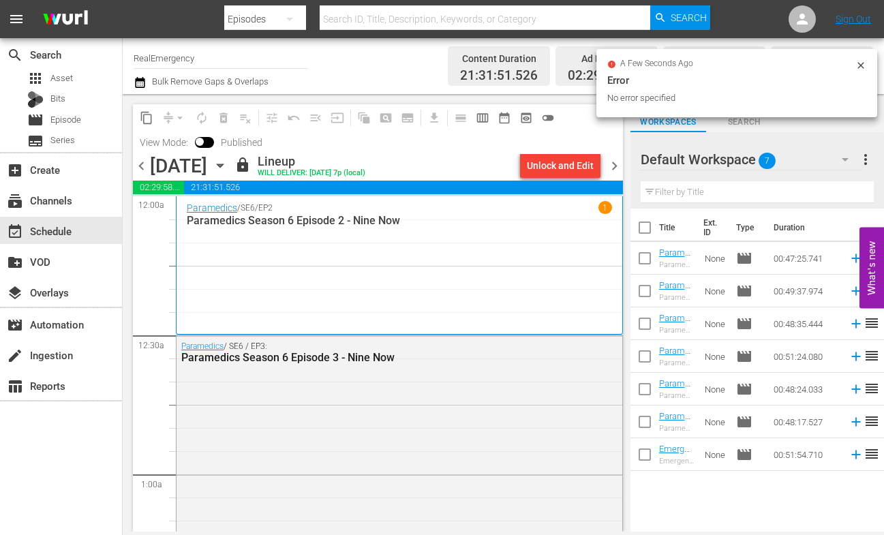
click at [223, 164] on icon "button" at bounding box center [220, 165] width 6 height 3
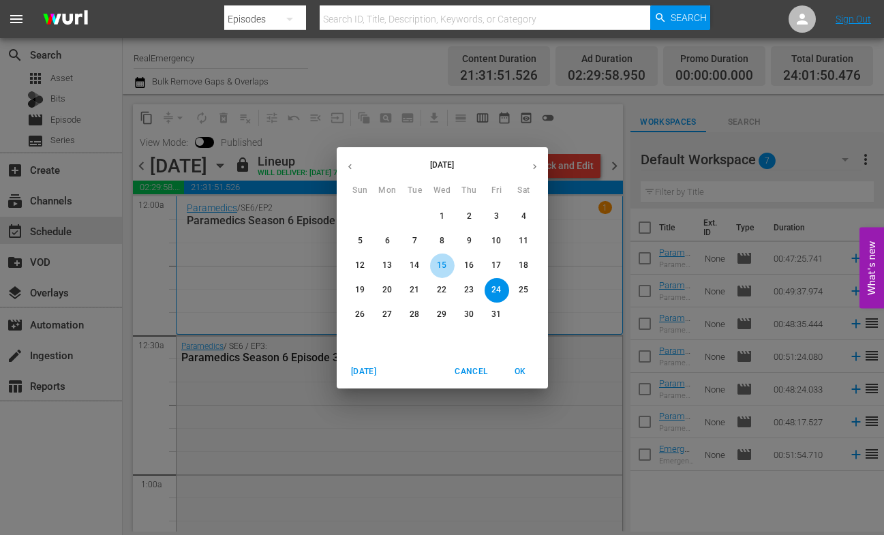
click at [442, 258] on button "15" at bounding box center [442, 265] width 25 height 25
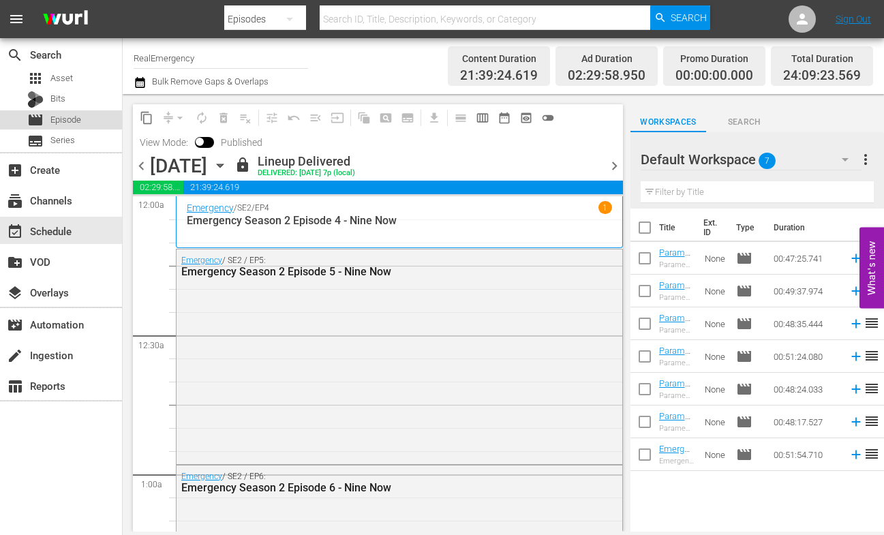
click at [53, 117] on span "Episode" at bounding box center [65, 120] width 31 height 14
